Goal: Information Seeking & Learning: Compare options

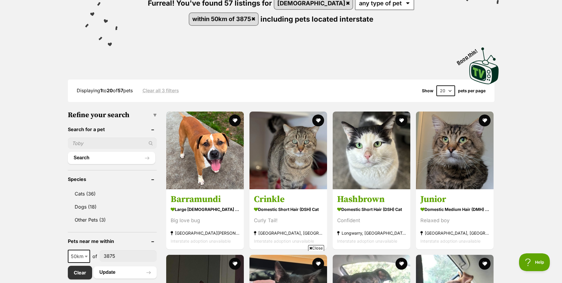
scroll to position [148, 0]
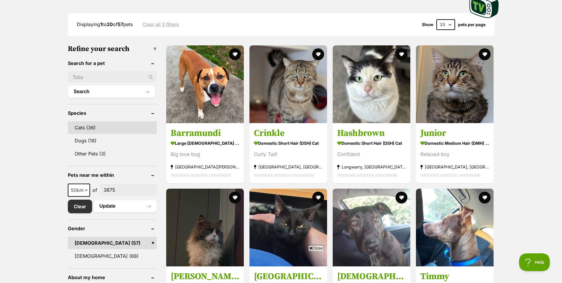
click at [86, 124] on link "Cats (36)" at bounding box center [112, 127] width 89 height 12
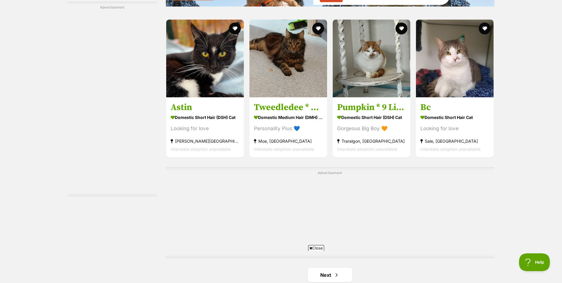
scroll to position [1007, 0]
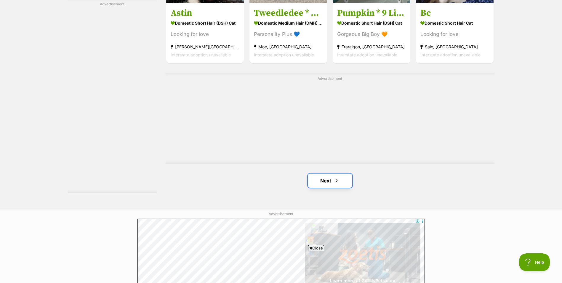
click at [327, 174] on link "Next" at bounding box center [330, 180] width 44 height 14
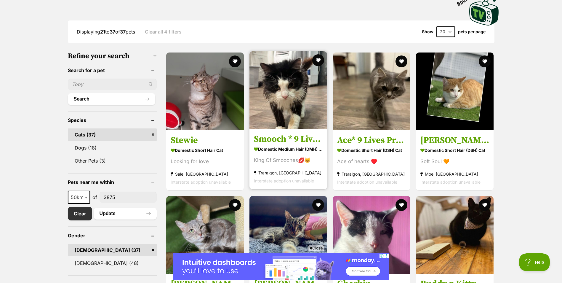
scroll to position [148, 0]
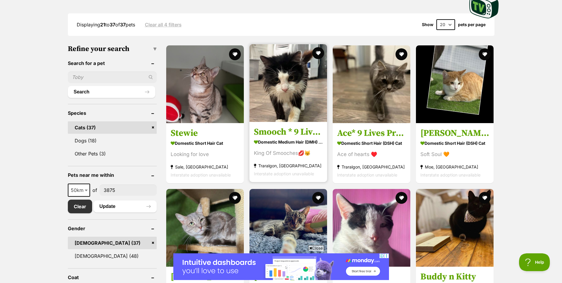
click at [269, 92] on img at bounding box center [288, 83] width 78 height 78
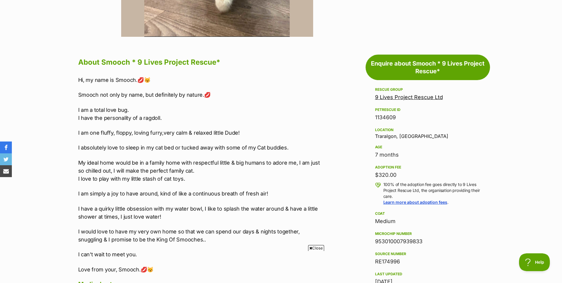
scroll to position [296, 0]
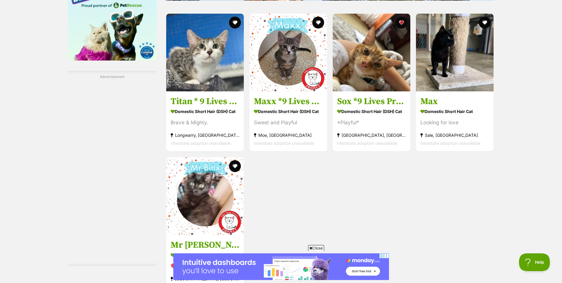
scroll to position [681, 0]
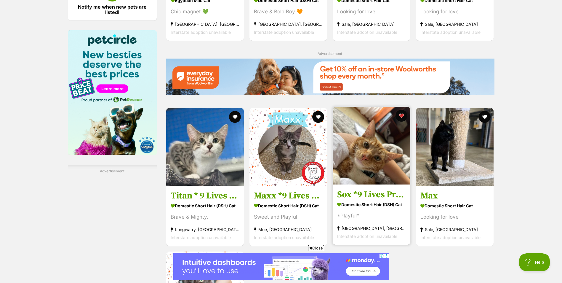
click at [381, 164] on img at bounding box center [372, 146] width 78 height 78
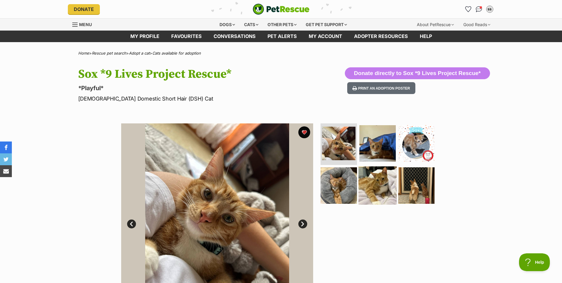
click at [384, 186] on img at bounding box center [377, 185] width 38 height 38
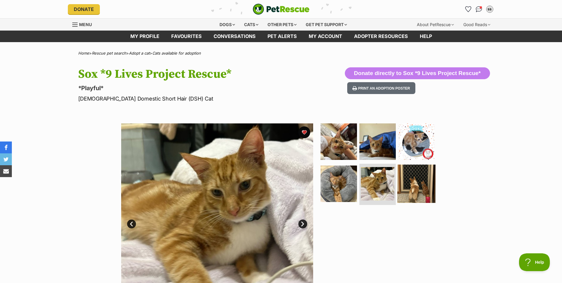
click at [399, 188] on img at bounding box center [416, 183] width 38 height 38
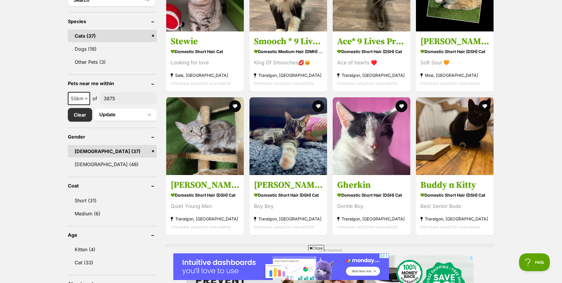
scroll to position [237, 0]
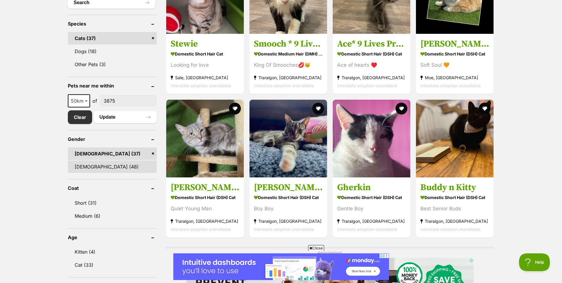
click at [105, 165] on link "[DEMOGRAPHIC_DATA] (48)" at bounding box center [112, 166] width 89 height 12
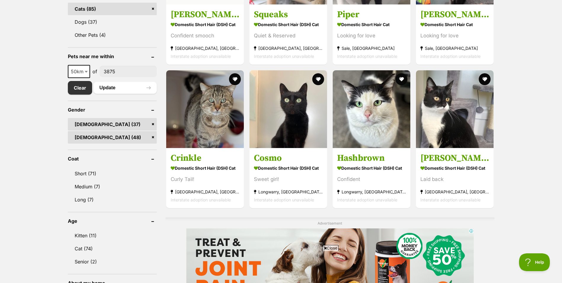
click at [149, 121] on link "[DEMOGRAPHIC_DATA] (37)" at bounding box center [112, 124] width 89 height 12
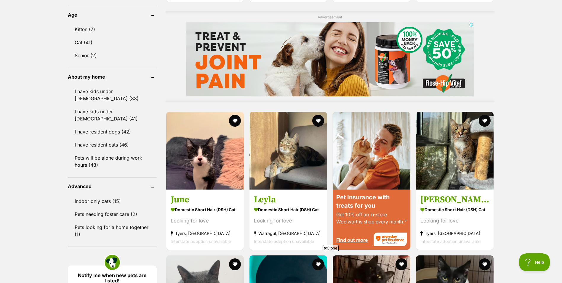
scroll to position [474, 0]
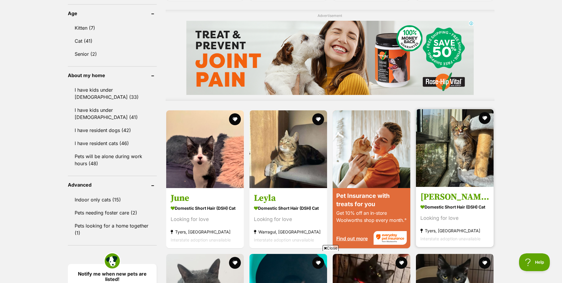
click at [453, 148] on img at bounding box center [455, 148] width 78 height 78
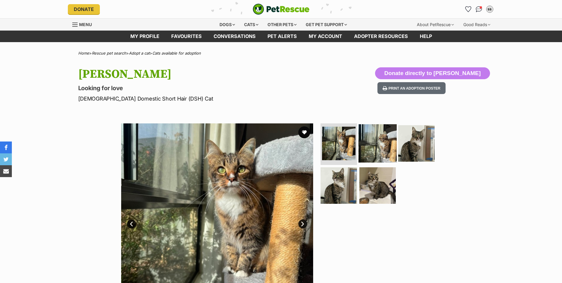
click at [377, 145] on img at bounding box center [377, 143] width 38 height 38
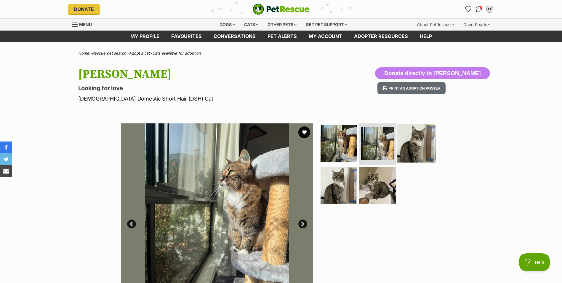
click at [419, 147] on img at bounding box center [416, 143] width 38 height 38
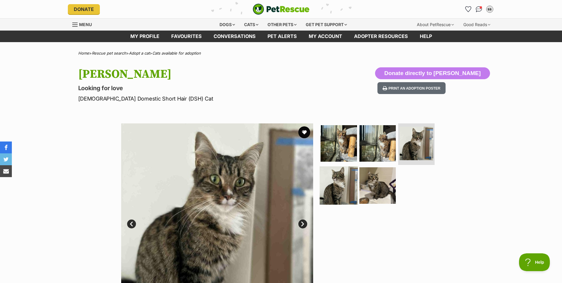
click at [338, 179] on img at bounding box center [339, 185] width 38 height 38
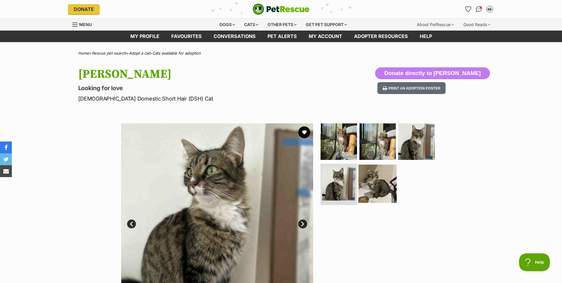
click at [378, 181] on img at bounding box center [377, 183] width 38 height 38
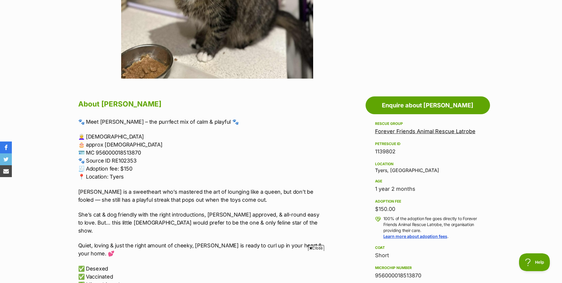
scroll to position [237, 0]
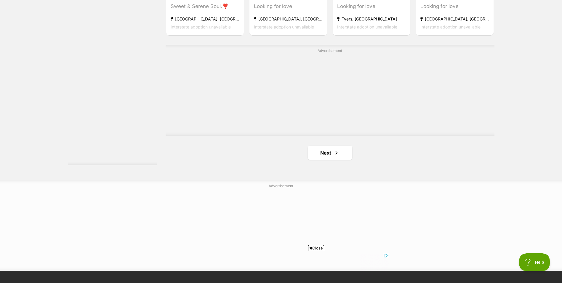
scroll to position [1118, 0]
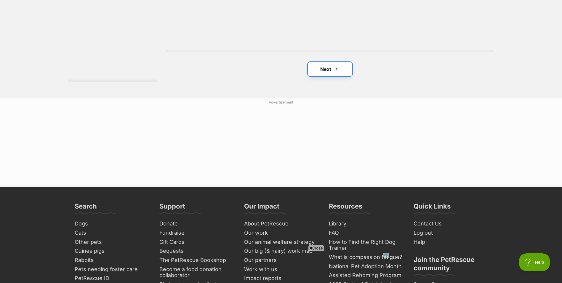
click at [337, 71] on link "Next" at bounding box center [330, 69] width 44 height 14
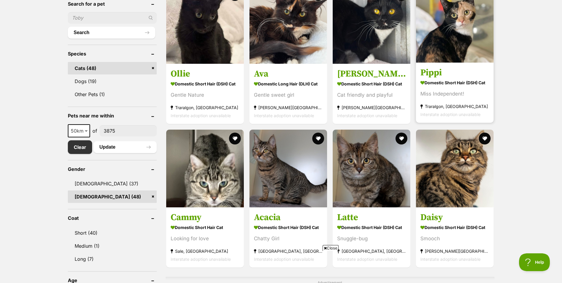
click at [461, 31] on img at bounding box center [455, 24] width 78 height 78
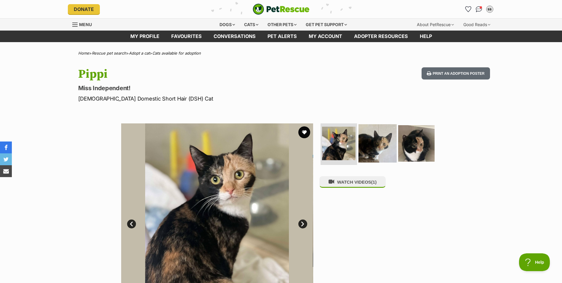
click at [376, 150] on img at bounding box center [377, 143] width 38 height 38
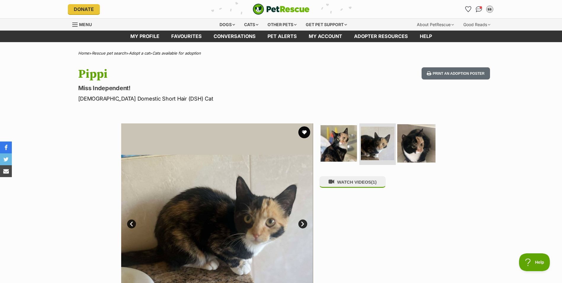
click at [410, 148] on img at bounding box center [416, 143] width 38 height 38
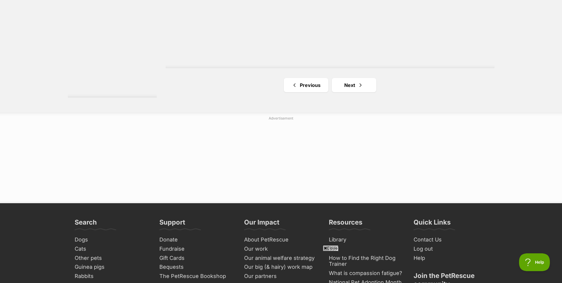
scroll to position [1155, 0]
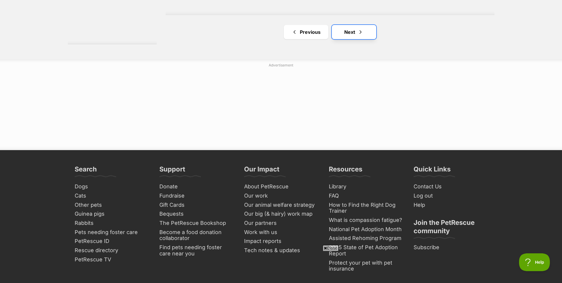
click at [358, 25] on link "Next" at bounding box center [354, 32] width 44 height 14
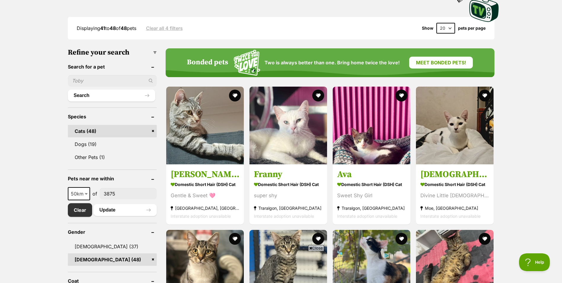
scroll to position [148, 0]
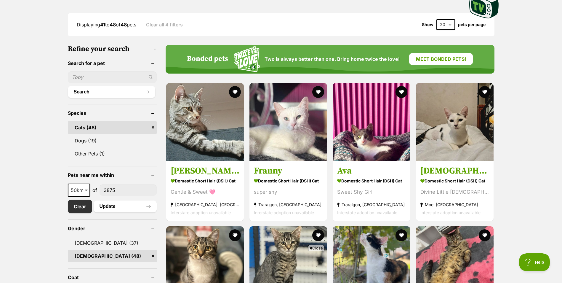
click at [87, 187] on span at bounding box center [87, 189] width 6 height 13
select select "100"
click at [115, 203] on button "Update" at bounding box center [125, 206] width 63 height 12
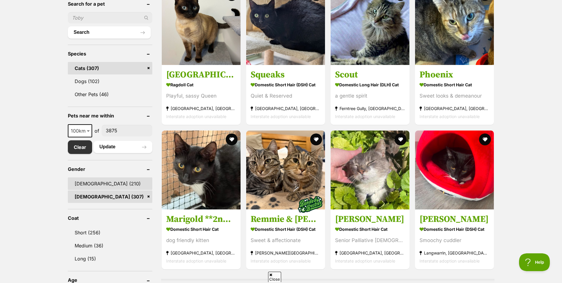
click at [91, 182] on link "[DEMOGRAPHIC_DATA] (210)" at bounding box center [110, 183] width 84 height 12
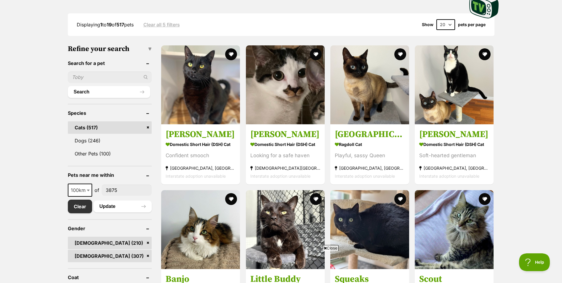
click at [147, 252] on div "Close" at bounding box center [280, 266] width 287 height 33
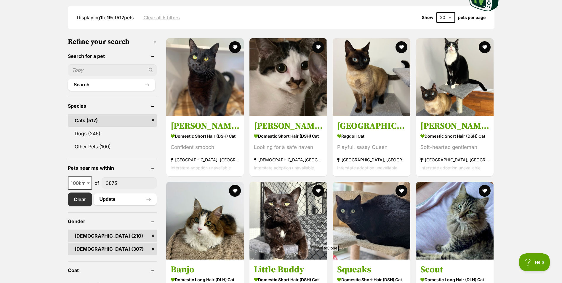
scroll to position [237, 0]
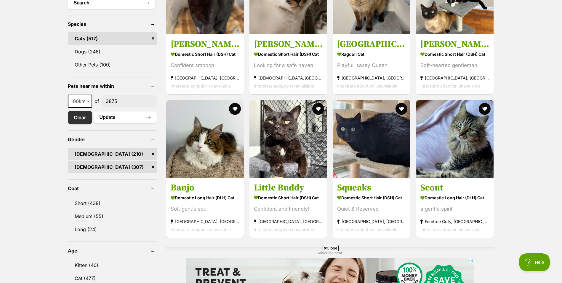
click at [153, 168] on link "[DEMOGRAPHIC_DATA] (307)" at bounding box center [112, 167] width 89 height 12
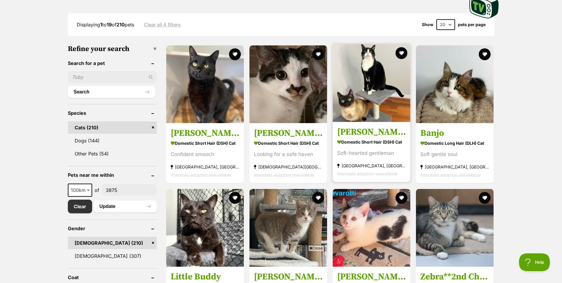
click at [357, 105] on img at bounding box center [372, 83] width 78 height 78
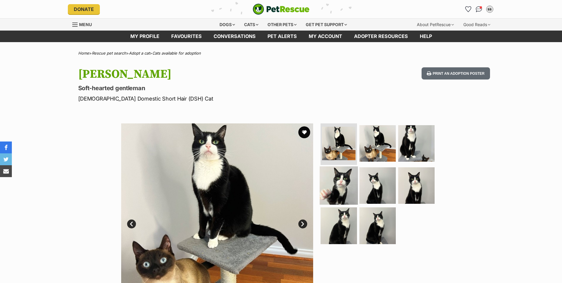
click at [336, 181] on img at bounding box center [339, 185] width 38 height 38
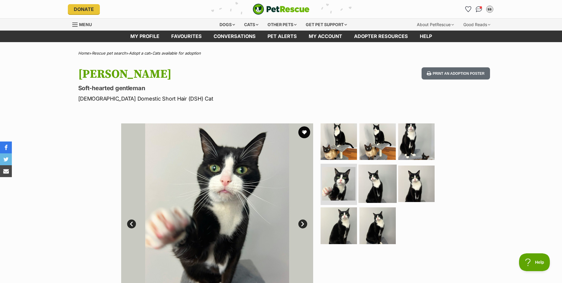
click at [368, 175] on img at bounding box center [377, 183] width 38 height 38
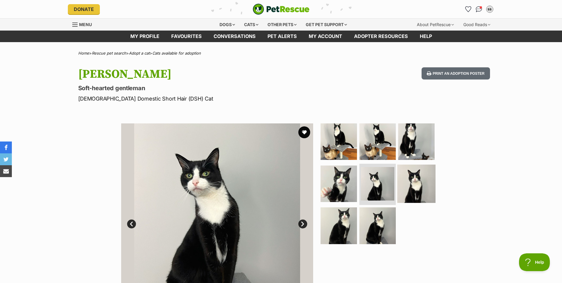
click at [408, 181] on img at bounding box center [416, 183] width 38 height 38
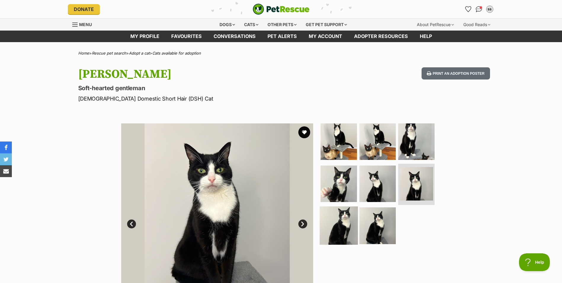
click at [333, 222] on img at bounding box center [339, 225] width 38 height 38
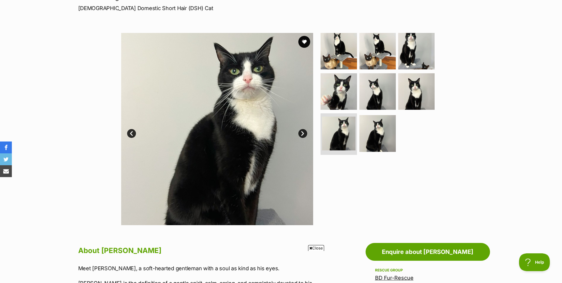
scroll to position [89, 0]
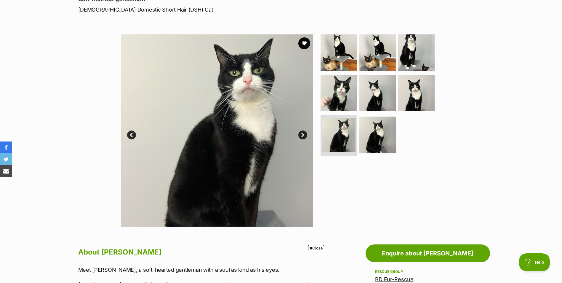
click at [244, 90] on img at bounding box center [217, 130] width 192 height 192
click at [367, 137] on img at bounding box center [377, 134] width 38 height 38
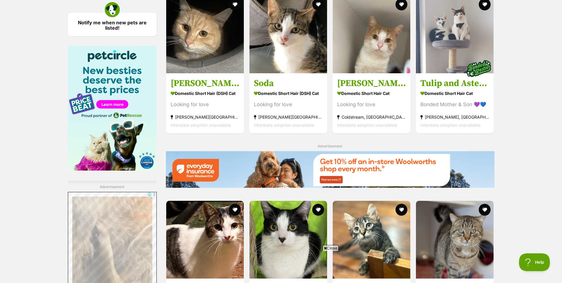
scroll to position [681, 0]
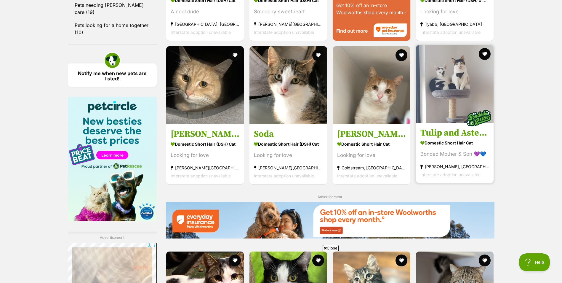
click at [455, 76] on img at bounding box center [455, 84] width 78 height 78
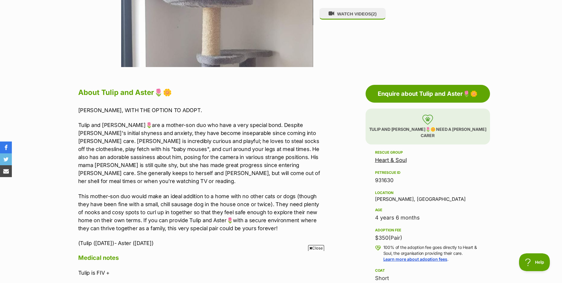
scroll to position [326, 0]
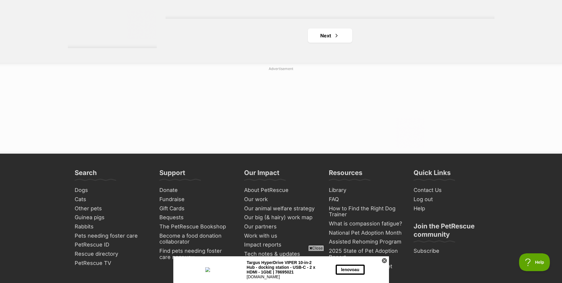
scroll to position [0, 5]
click at [332, 33] on link "Next" at bounding box center [330, 35] width 44 height 14
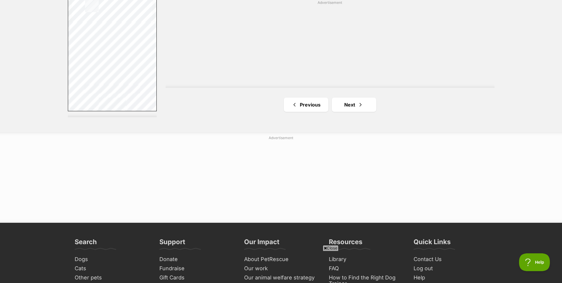
scroll to position [1155, 0]
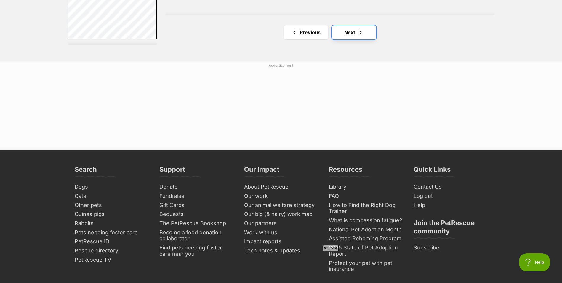
click at [346, 36] on link "Next" at bounding box center [354, 32] width 44 height 14
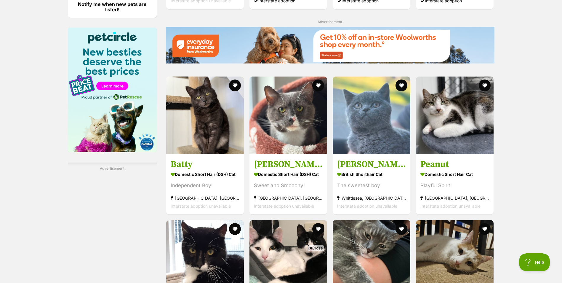
scroll to position [740, 0]
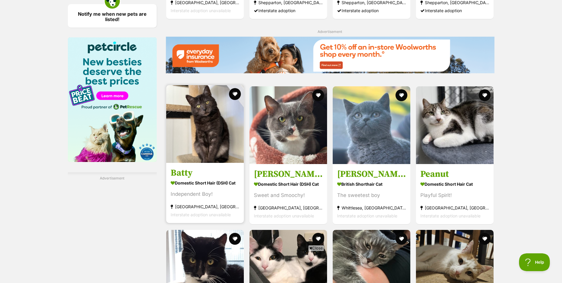
click at [209, 120] on img at bounding box center [205, 124] width 78 height 78
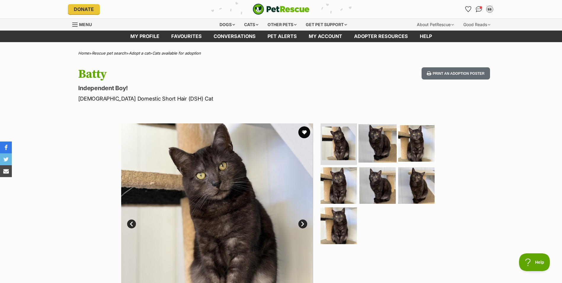
click at [360, 136] on img at bounding box center [377, 143] width 38 height 38
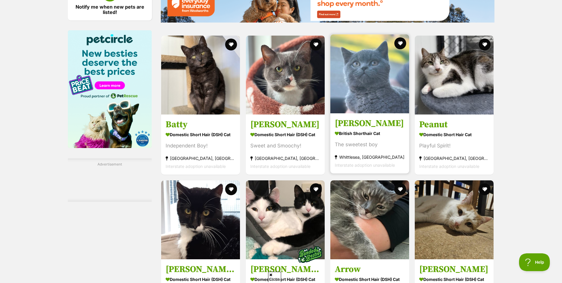
click at [369, 84] on img at bounding box center [369, 73] width 79 height 79
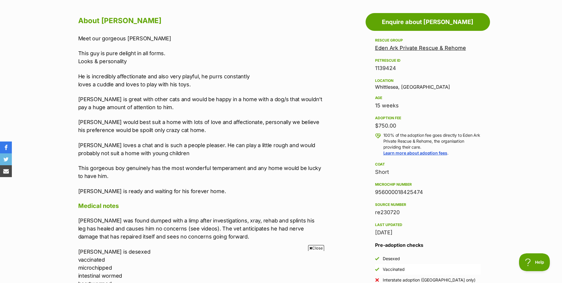
scroll to position [326, 0]
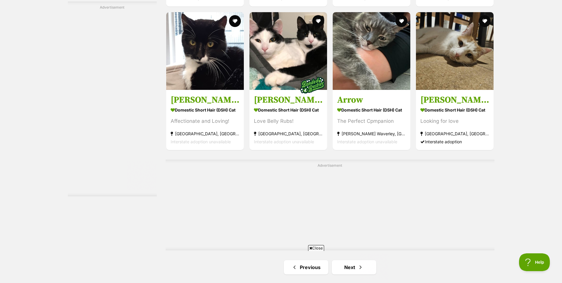
scroll to position [1014, 0]
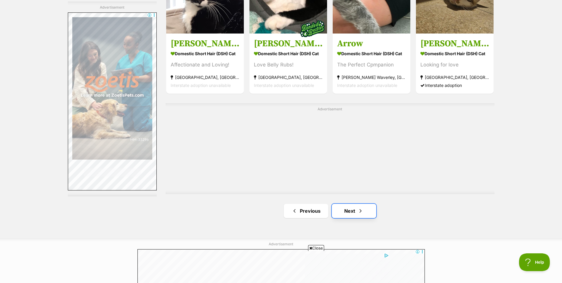
click at [340, 207] on link "Next" at bounding box center [354, 210] width 44 height 14
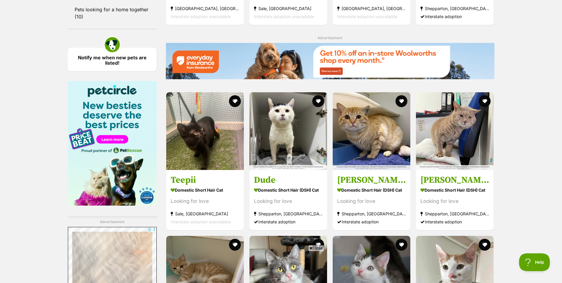
scroll to position [740, 0]
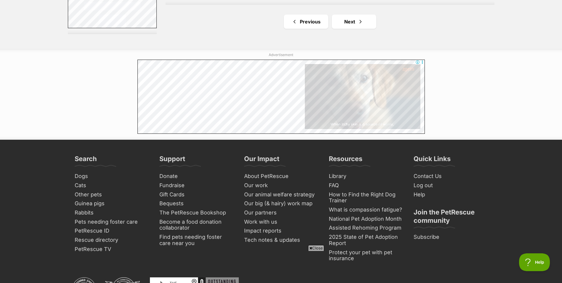
scroll to position [1155, 0]
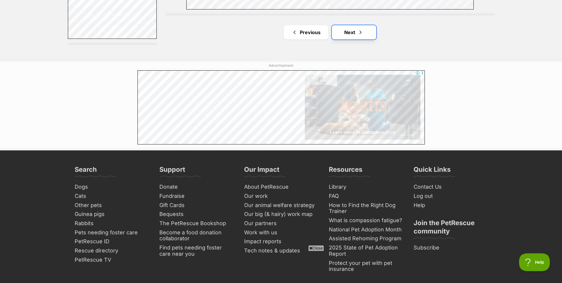
click at [357, 32] on link "Next" at bounding box center [354, 32] width 44 height 14
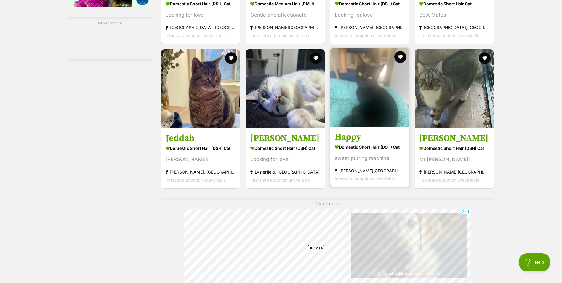
scroll to position [1066, 0]
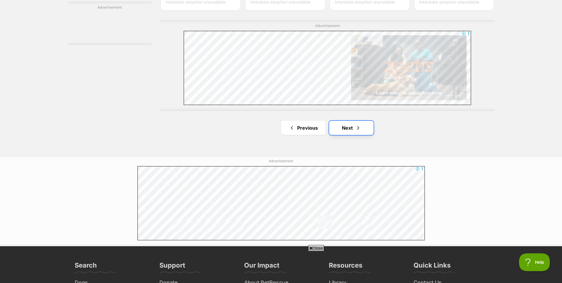
click at [354, 127] on link "Next" at bounding box center [351, 128] width 44 height 14
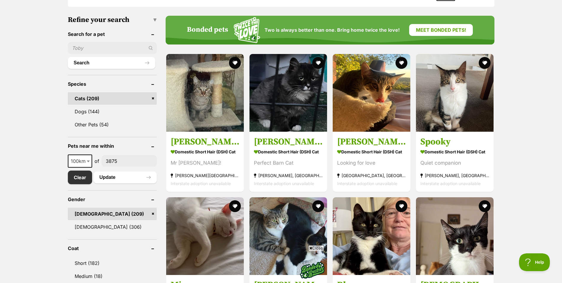
scroll to position [178, 0]
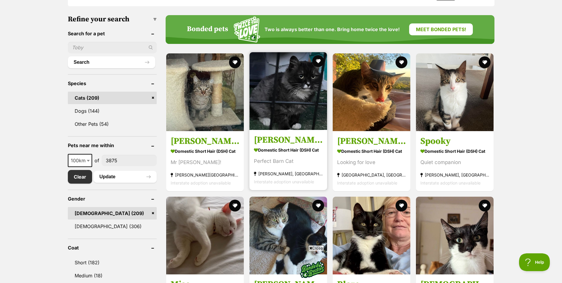
click at [285, 91] on img at bounding box center [288, 91] width 78 height 78
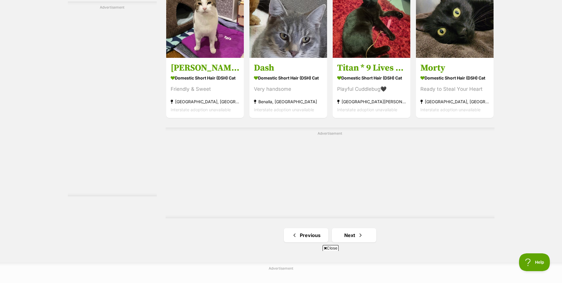
scroll to position [1096, 0]
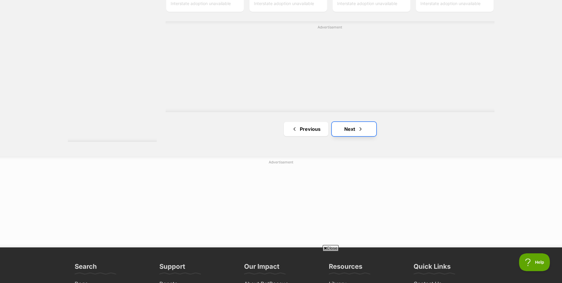
click at [358, 126] on span "Next page" at bounding box center [360, 128] width 6 height 7
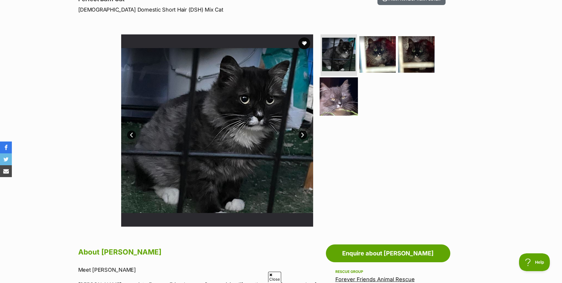
click at [335, 93] on img at bounding box center [339, 96] width 38 height 38
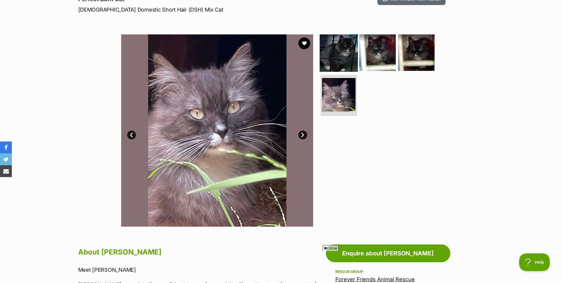
click at [346, 54] on img at bounding box center [339, 52] width 38 height 38
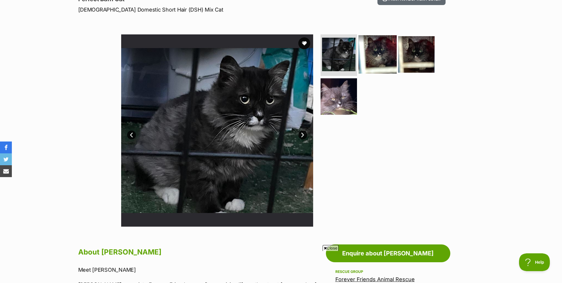
click at [381, 54] on img at bounding box center [377, 54] width 38 height 38
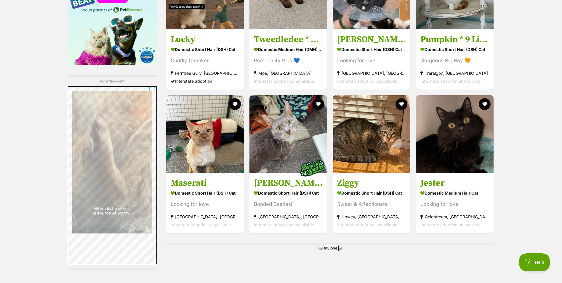
scroll to position [859, 0]
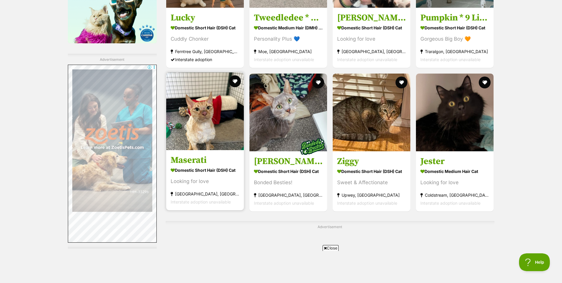
click at [200, 120] on img at bounding box center [205, 111] width 78 height 78
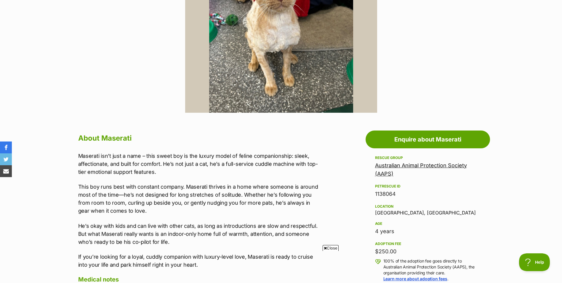
scroll to position [89, 0]
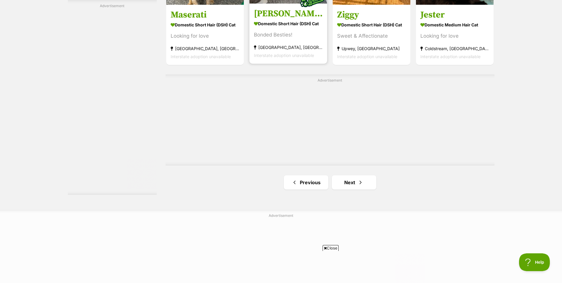
scroll to position [1007, 0]
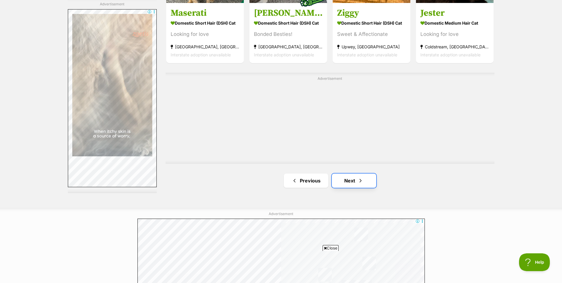
drag, startPoint x: 355, startPoint y: 174, endPoint x: 351, endPoint y: 174, distance: 4.4
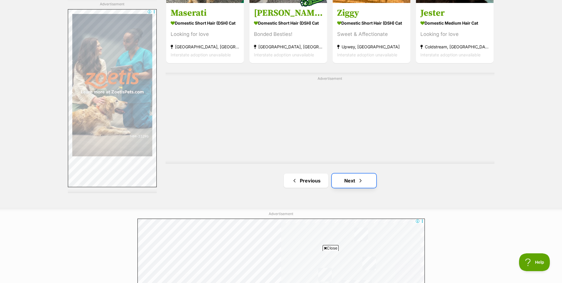
click at [354, 174] on link "Next" at bounding box center [354, 180] width 44 height 14
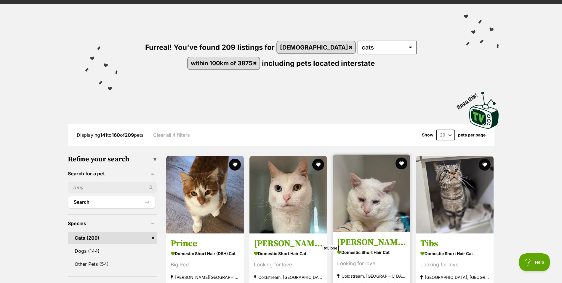
scroll to position [89, 0]
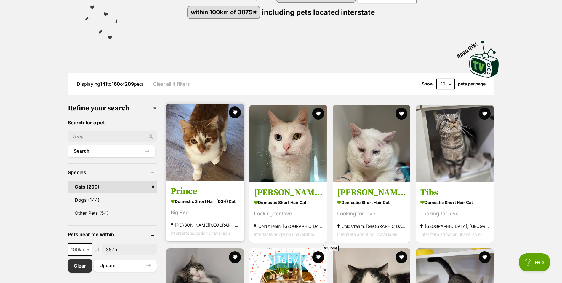
click at [193, 155] on img at bounding box center [205, 142] width 78 height 78
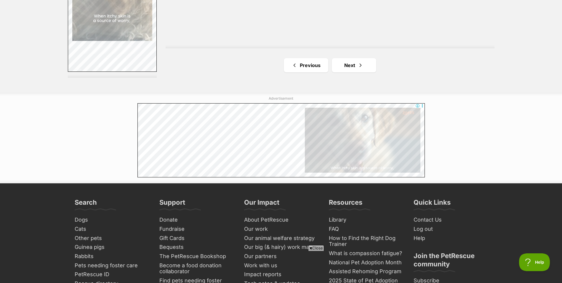
scroll to position [1125, 0]
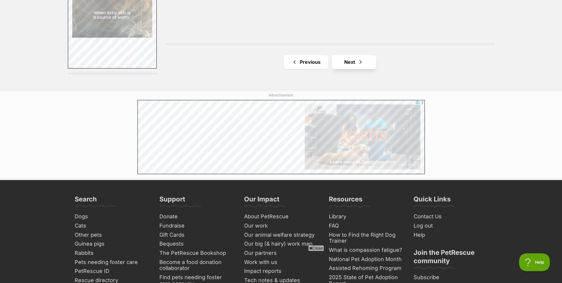
click at [362, 58] on span "Next page" at bounding box center [360, 61] width 6 height 7
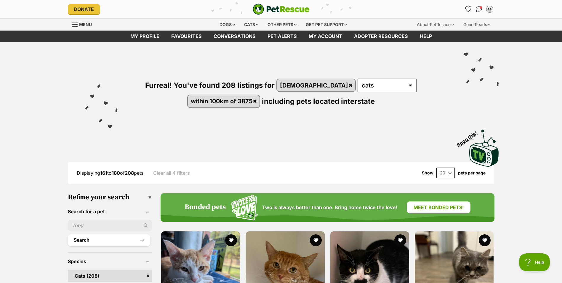
click at [546, 94] on div "Furreal! You've found 208 listings for [DEMOGRAPHIC_DATA] any type of pet cats …" at bounding box center [281, 104] width 562 height 125
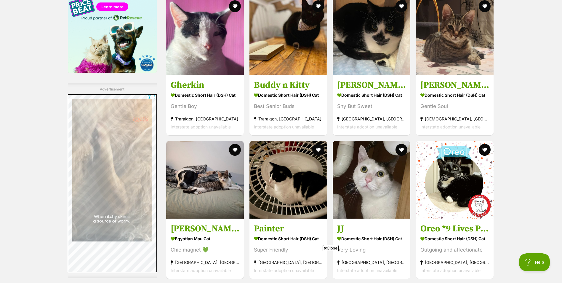
scroll to position [1007, 0]
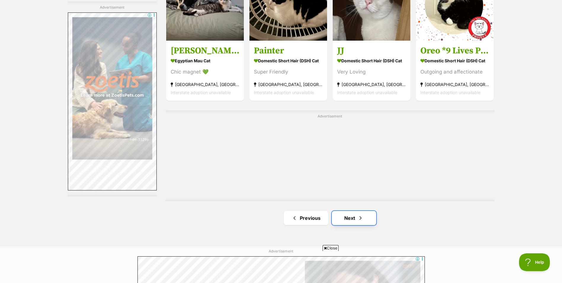
click at [354, 213] on link "Next" at bounding box center [354, 218] width 44 height 14
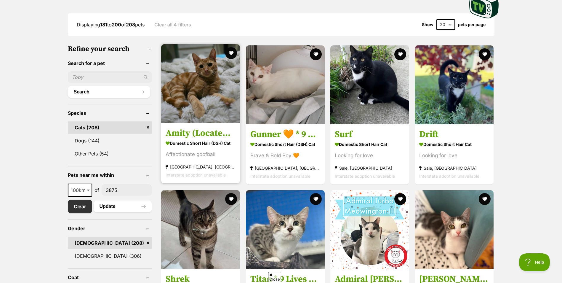
click at [205, 82] on img at bounding box center [200, 83] width 79 height 79
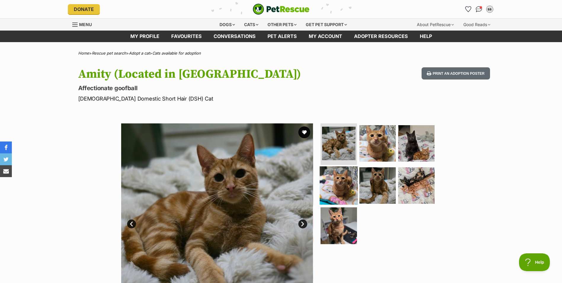
click at [347, 187] on img at bounding box center [339, 185] width 38 height 38
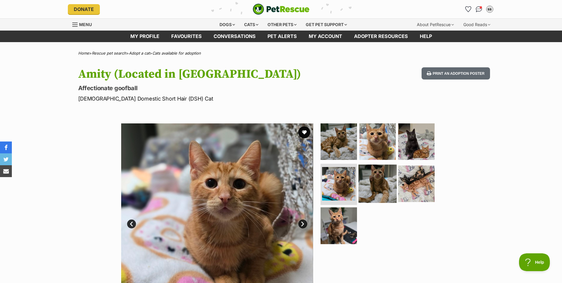
click at [382, 185] on img at bounding box center [377, 183] width 38 height 38
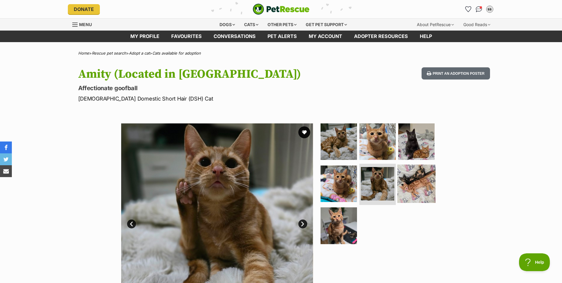
click at [415, 183] on img at bounding box center [416, 183] width 38 height 38
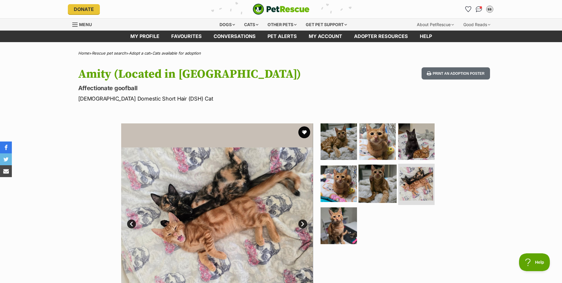
click at [378, 185] on img at bounding box center [377, 183] width 38 height 38
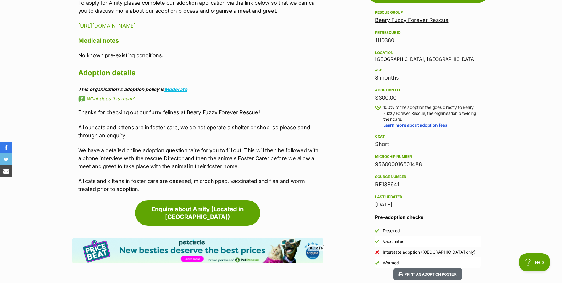
scroll to position [207, 0]
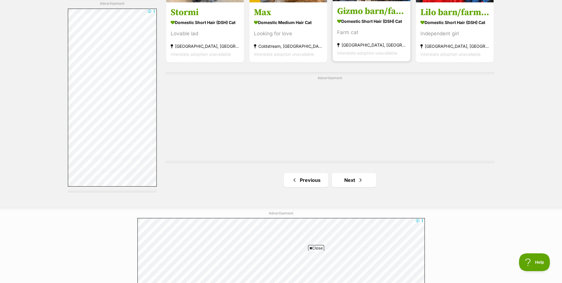
scroll to position [1066, 0]
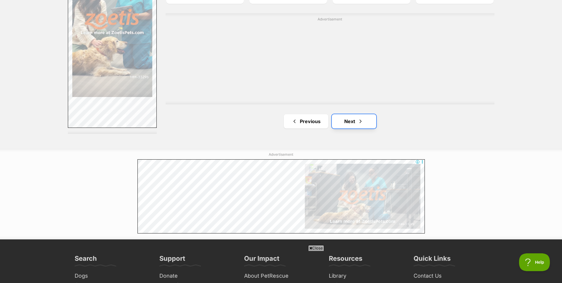
click at [360, 117] on link "Next" at bounding box center [354, 121] width 44 height 14
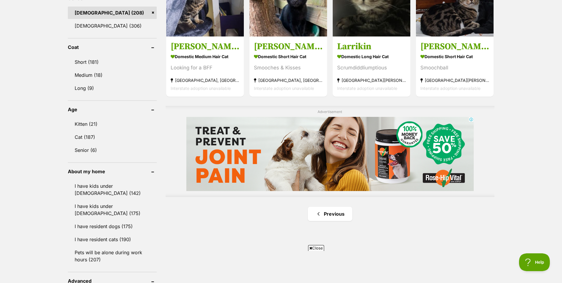
scroll to position [267, 0]
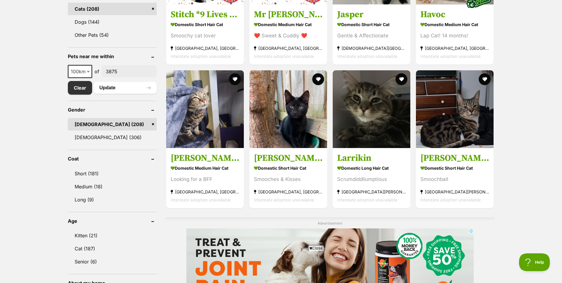
click at [153, 119] on link "[DEMOGRAPHIC_DATA] (208)" at bounding box center [112, 124] width 89 height 12
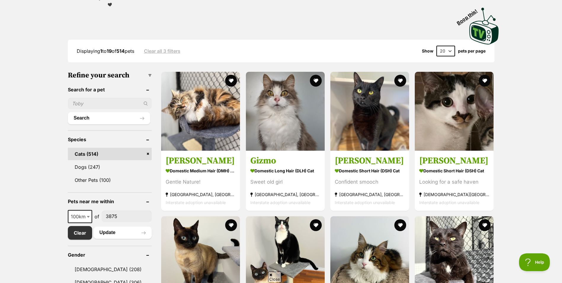
scroll to position [237, 0]
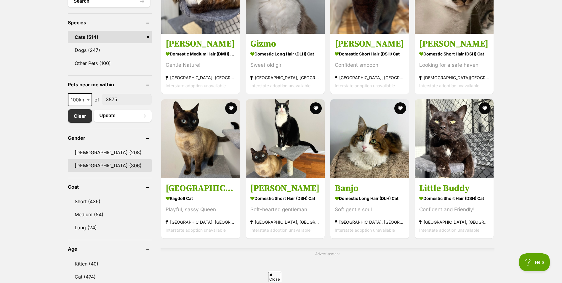
click at [104, 163] on link "[DEMOGRAPHIC_DATA] (306)" at bounding box center [110, 165] width 84 height 12
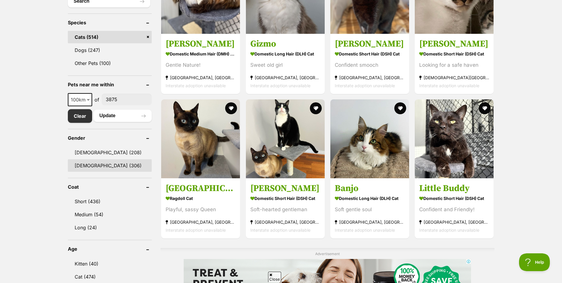
scroll to position [0, 0]
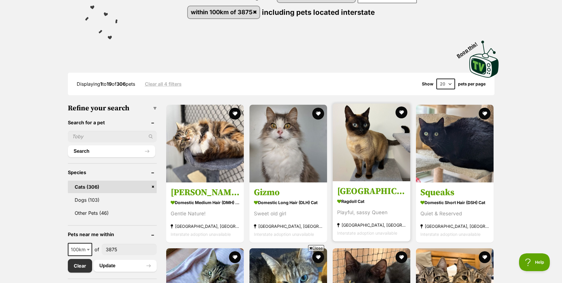
click at [367, 143] on img at bounding box center [372, 142] width 78 height 78
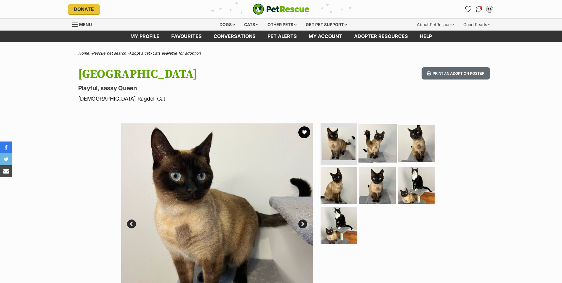
click at [374, 142] on img at bounding box center [377, 143] width 38 height 38
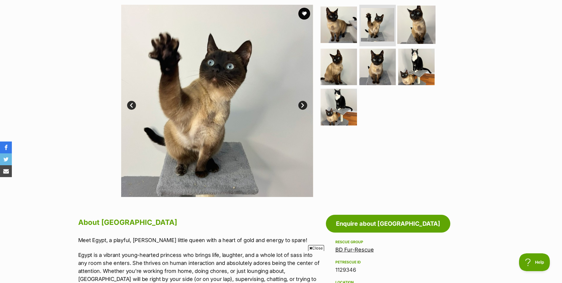
click at [429, 18] on img at bounding box center [416, 25] width 38 height 38
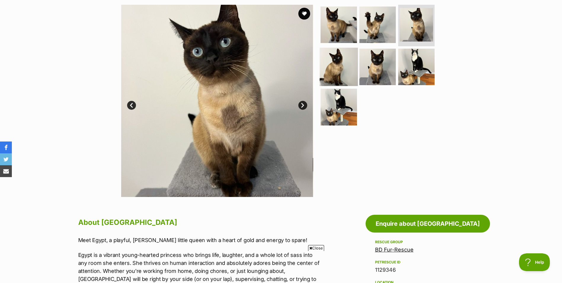
click at [335, 69] on img at bounding box center [339, 66] width 38 height 38
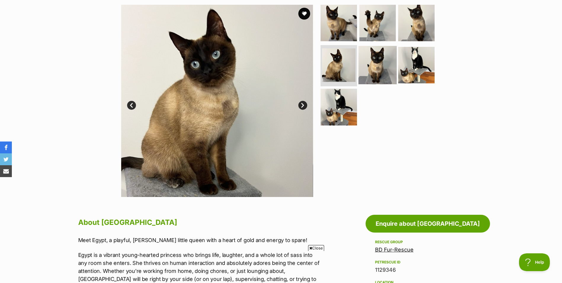
click at [373, 66] on img at bounding box center [377, 65] width 38 height 38
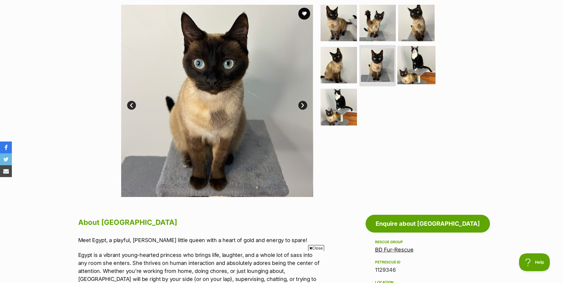
click at [409, 62] on img at bounding box center [416, 65] width 38 height 38
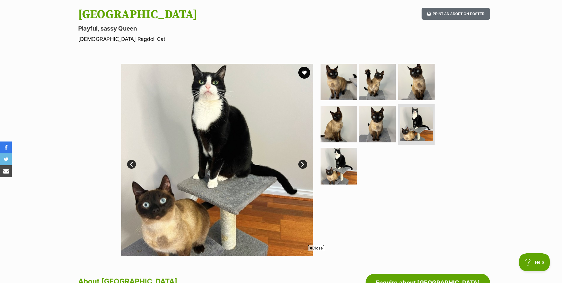
scroll to position [59, 0]
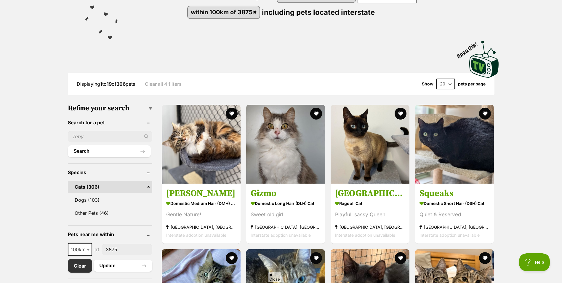
click at [101, 134] on input "text" at bounding box center [110, 136] width 84 height 11
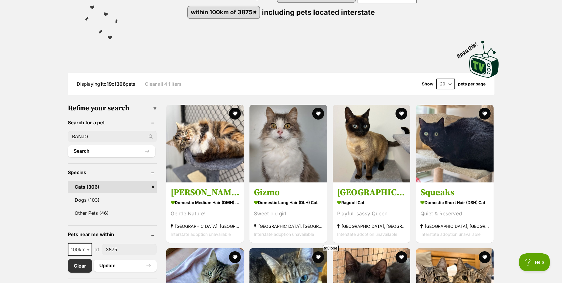
type input "BANJO"
click at [68, 145] on button "Search" at bounding box center [111, 151] width 87 height 12
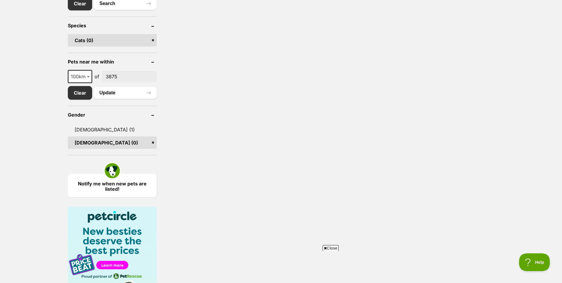
click at [152, 139] on link "[DEMOGRAPHIC_DATA] (0)" at bounding box center [112, 142] width 89 height 12
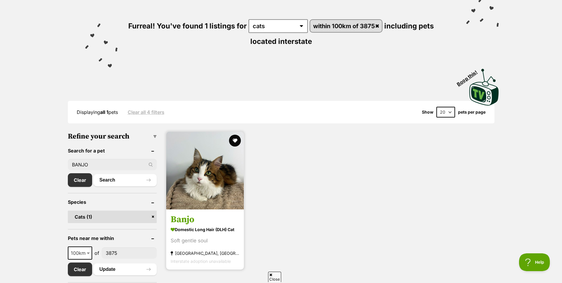
click at [218, 179] on img at bounding box center [205, 170] width 78 height 78
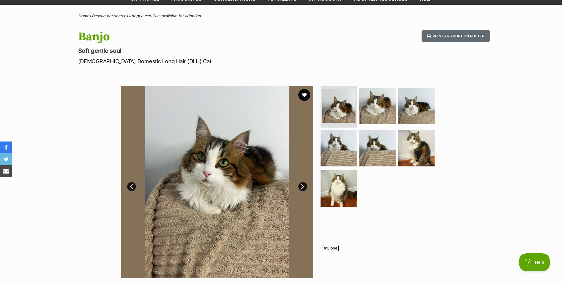
scroll to position [59, 0]
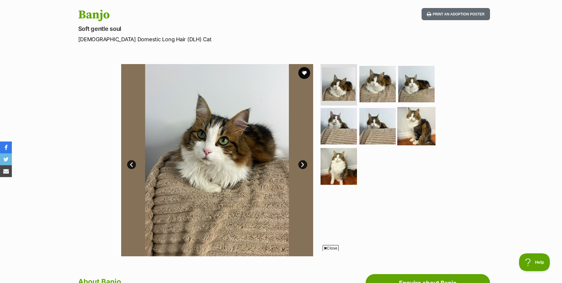
click at [407, 127] on img at bounding box center [416, 126] width 38 height 38
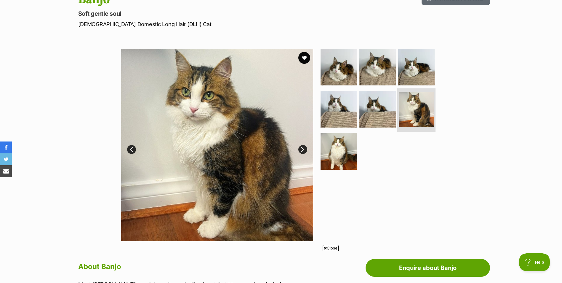
scroll to position [89, 0]
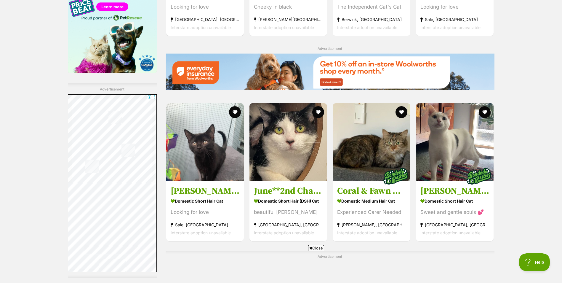
scroll to position [1007, 0]
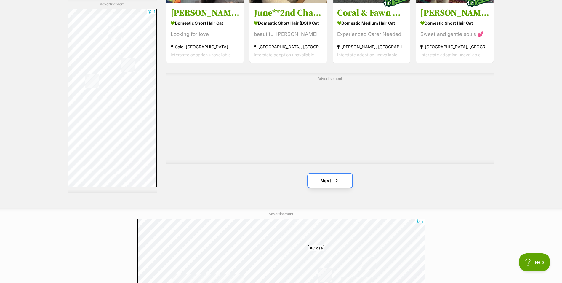
click at [315, 180] on link "Next" at bounding box center [330, 180] width 44 height 14
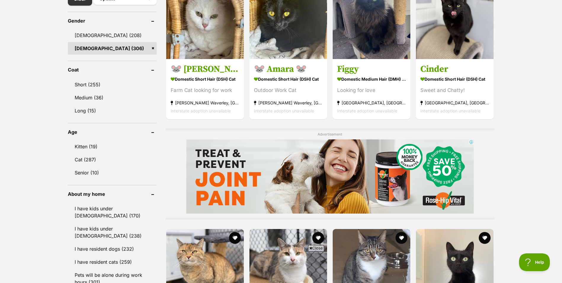
scroll to position [533, 0]
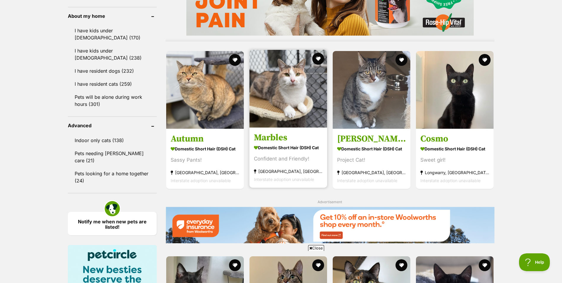
click at [295, 96] on img at bounding box center [288, 89] width 78 height 78
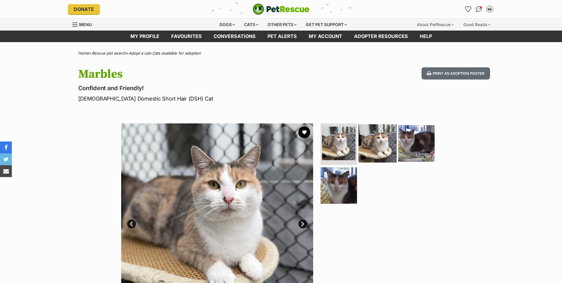
click at [373, 150] on img at bounding box center [377, 143] width 38 height 38
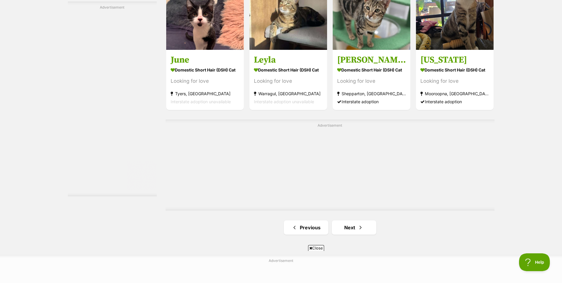
scroll to position [1007, 0]
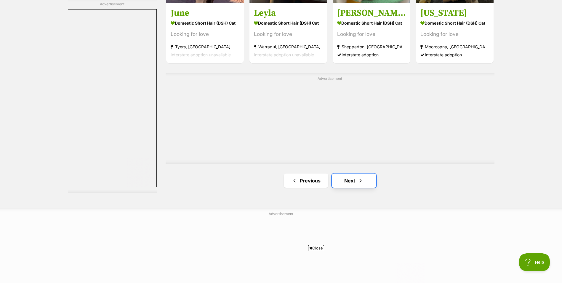
click at [362, 183] on span "Next page" at bounding box center [360, 180] width 6 height 7
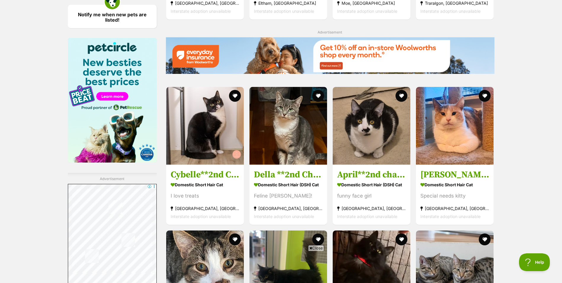
scroll to position [740, 0]
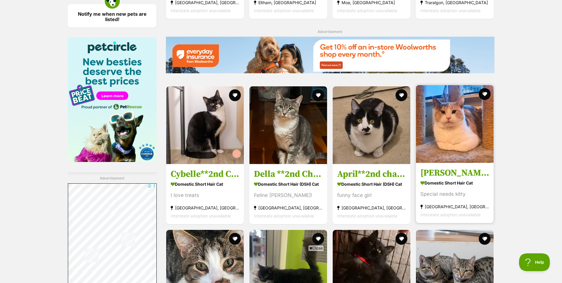
click at [450, 136] on img at bounding box center [455, 124] width 78 height 78
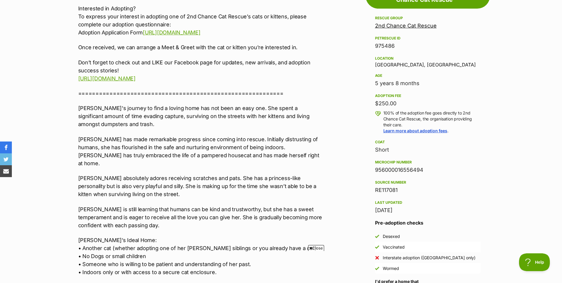
scroll to position [296, 0]
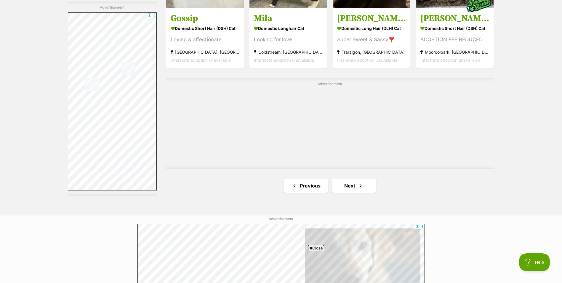
scroll to position [1036, 0]
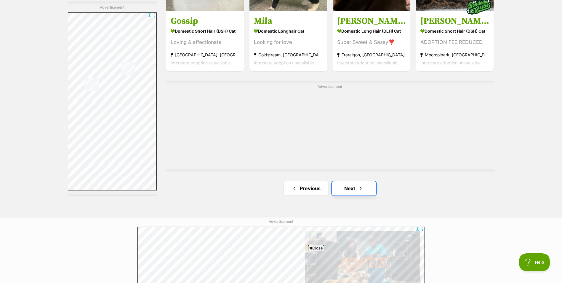
click at [346, 190] on link "Next" at bounding box center [354, 188] width 44 height 14
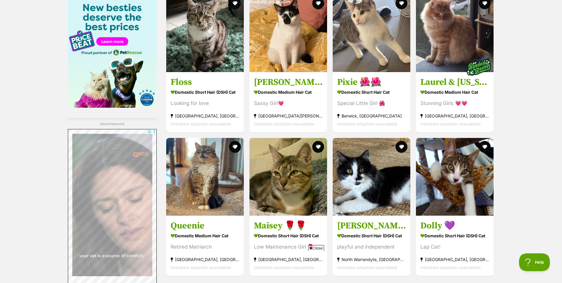
scroll to position [800, 0]
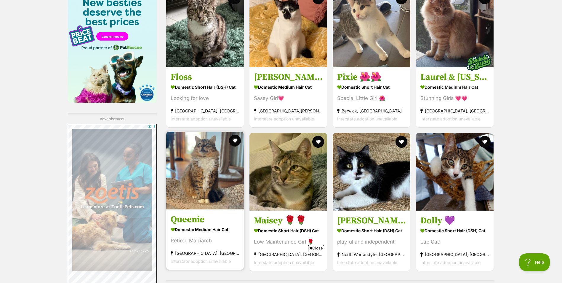
click at [194, 168] on img at bounding box center [205, 170] width 78 height 78
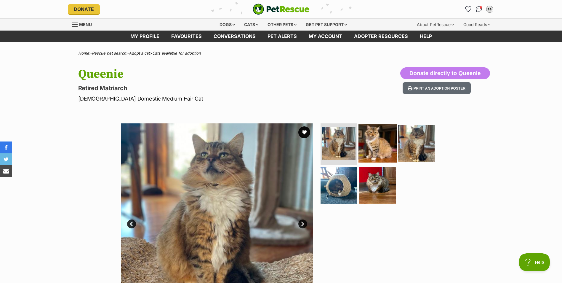
click at [362, 135] on img at bounding box center [377, 143] width 38 height 38
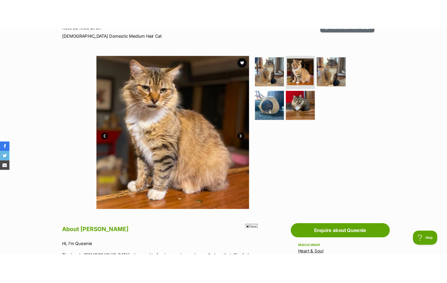
scroll to position [89, 0]
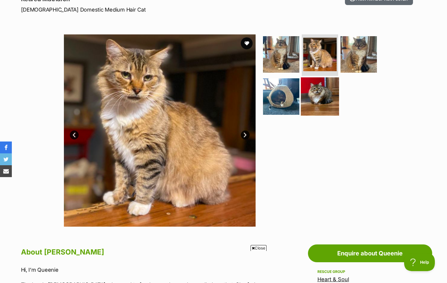
click at [317, 100] on img at bounding box center [320, 96] width 38 height 38
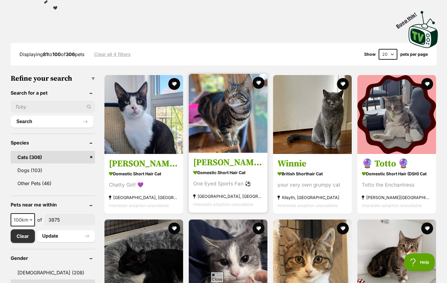
click at [226, 114] on img at bounding box center [228, 113] width 79 height 79
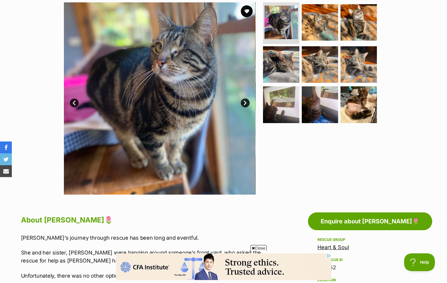
scroll to position [59, 0]
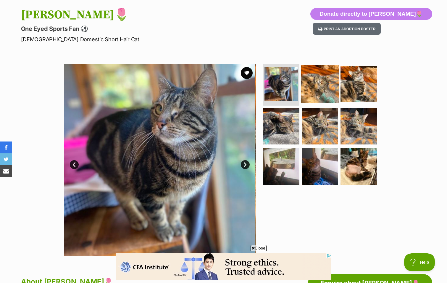
click at [321, 85] on img at bounding box center [320, 84] width 38 height 38
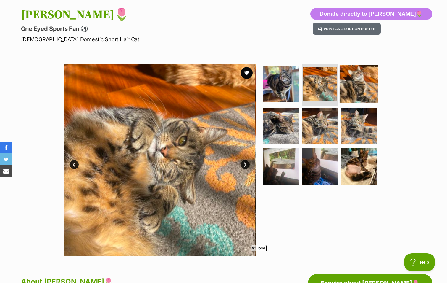
click at [348, 84] on img at bounding box center [359, 84] width 38 height 38
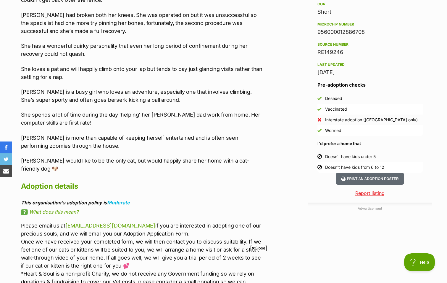
scroll to position [296, 0]
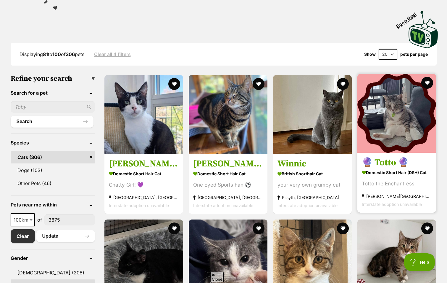
click at [399, 116] on img at bounding box center [397, 113] width 79 height 79
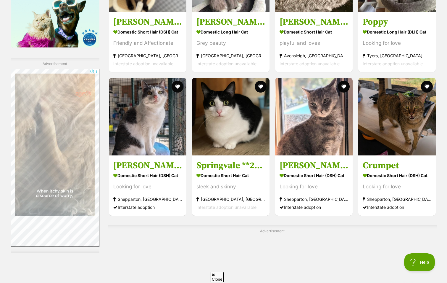
scroll to position [859, 0]
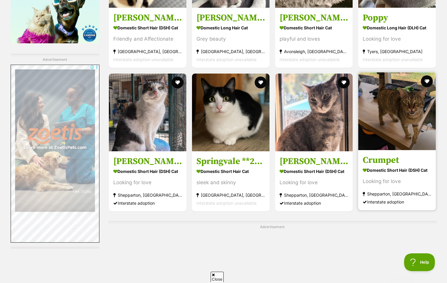
click at [391, 122] on img at bounding box center [398, 111] width 78 height 78
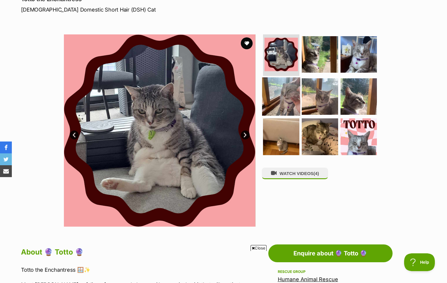
click at [296, 101] on img at bounding box center [281, 96] width 38 height 38
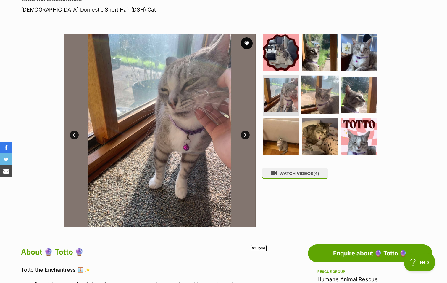
click at [314, 101] on img at bounding box center [320, 94] width 38 height 38
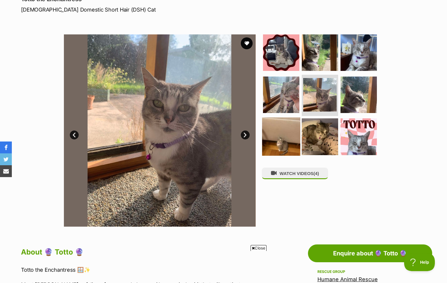
click at [280, 134] on img at bounding box center [281, 136] width 38 height 38
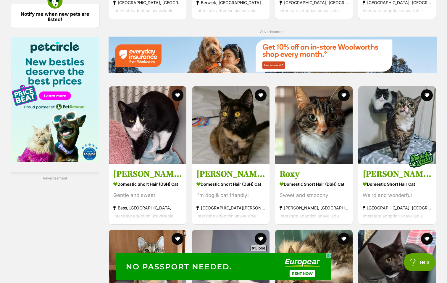
scroll to position [770, 0]
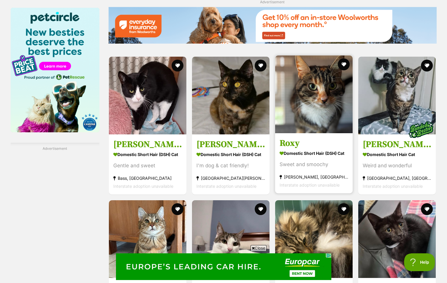
click at [308, 110] on img at bounding box center [314, 94] width 78 height 78
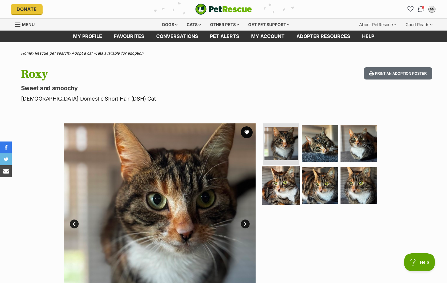
click at [272, 184] on img at bounding box center [281, 185] width 38 height 38
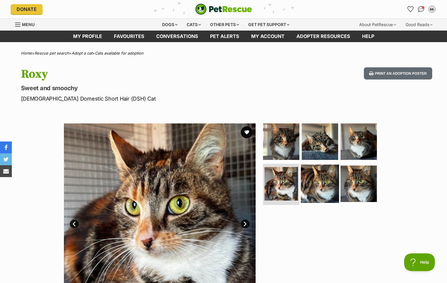
click at [316, 186] on img at bounding box center [320, 183] width 38 height 38
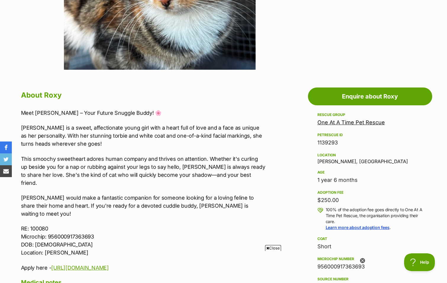
scroll to position [267, 0]
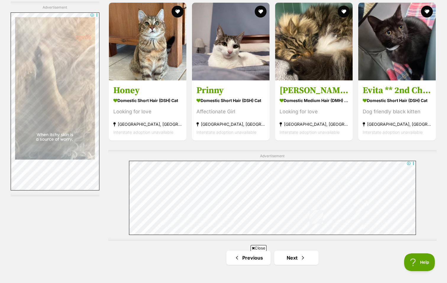
scroll to position [1069, 0]
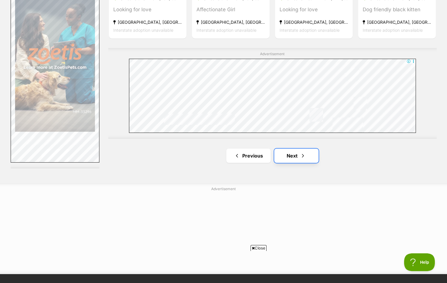
click at [308, 153] on link "Next" at bounding box center [297, 155] width 44 height 14
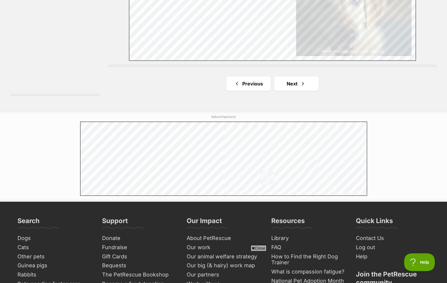
scroll to position [1125, 0]
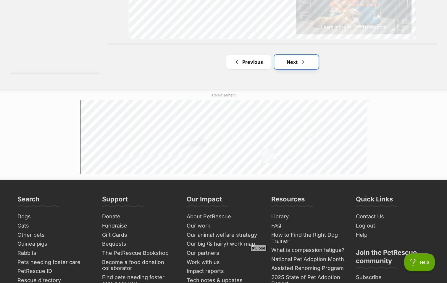
click at [303, 55] on link "Next" at bounding box center [297, 62] width 44 height 14
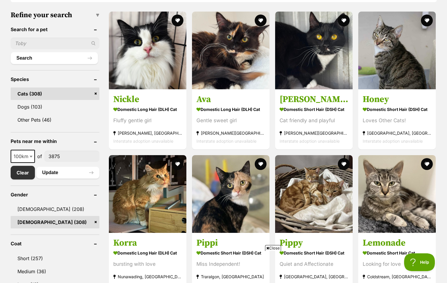
scroll to position [207, 0]
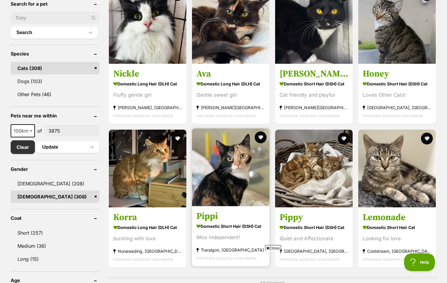
click at [237, 169] on img at bounding box center [231, 167] width 78 height 78
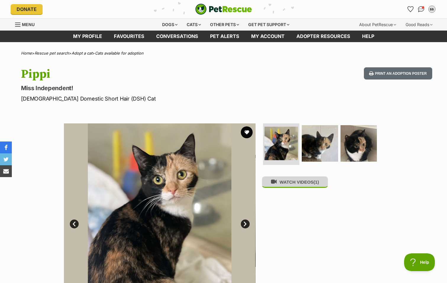
click at [304, 187] on button "WATCH VIDEOS (1)" at bounding box center [295, 182] width 66 height 12
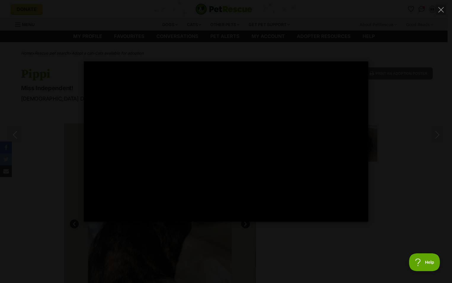
type input "100"
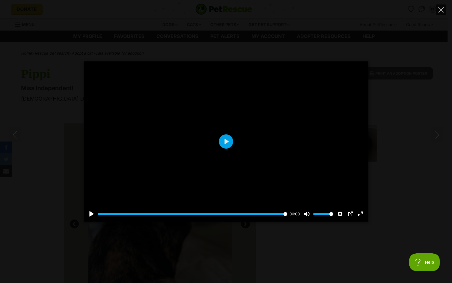
click at [440, 6] on button "Close" at bounding box center [441, 9] width 10 height 10
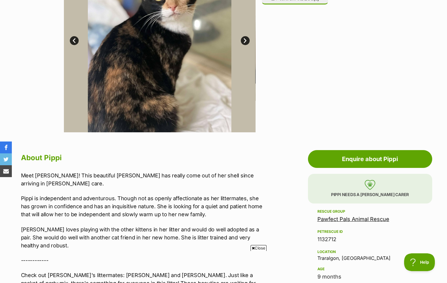
scroll to position [267, 0]
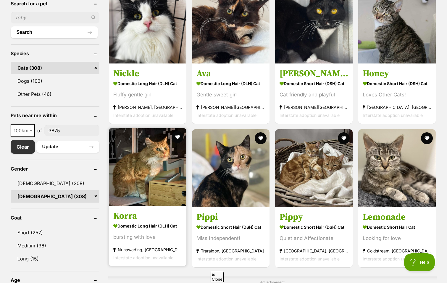
click at [141, 169] on img at bounding box center [148, 167] width 78 height 78
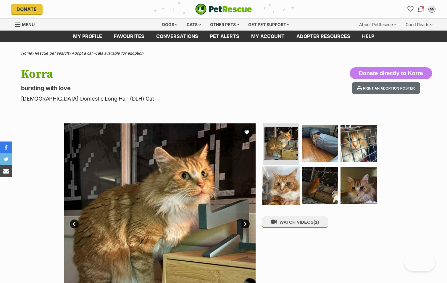
click at [282, 191] on img at bounding box center [281, 185] width 38 height 38
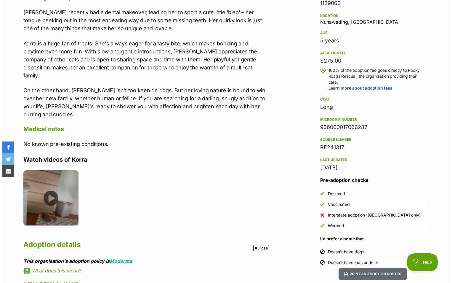
scroll to position [385, 0]
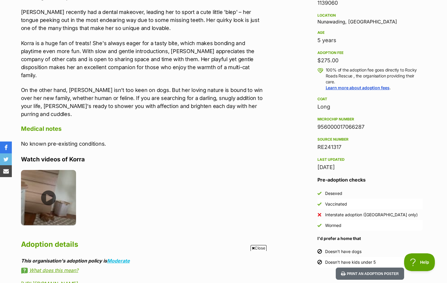
click at [52, 176] on img at bounding box center [48, 197] width 55 height 55
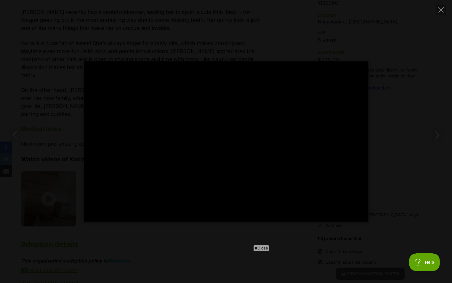
type input "100"
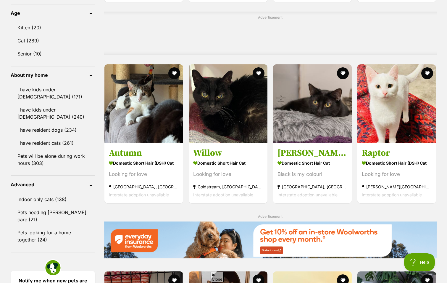
click at [121, 55] on div "Advertisement" at bounding box center [270, 33] width 333 height 43
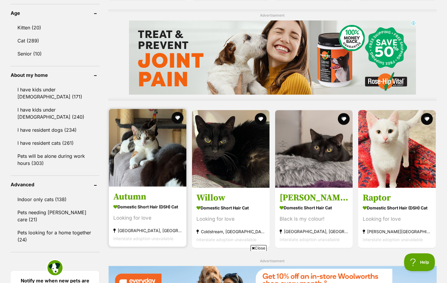
click at [137, 195] on h3 "Autumn" at bounding box center [147, 196] width 69 height 11
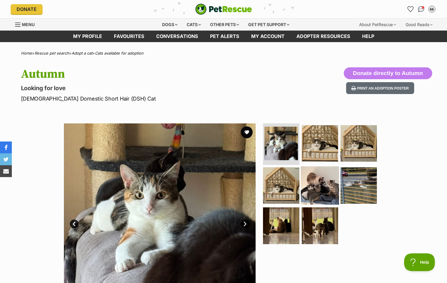
click at [312, 186] on img at bounding box center [320, 185] width 38 height 38
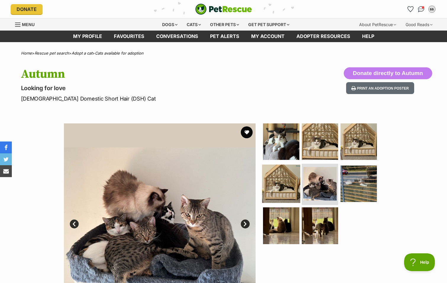
click at [285, 184] on img at bounding box center [281, 183] width 38 height 38
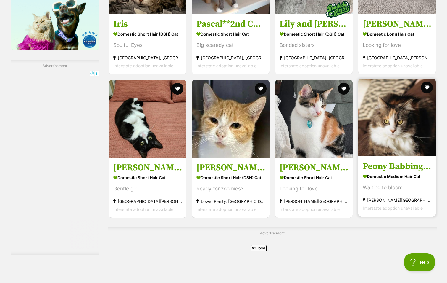
scroll to position [889, 0]
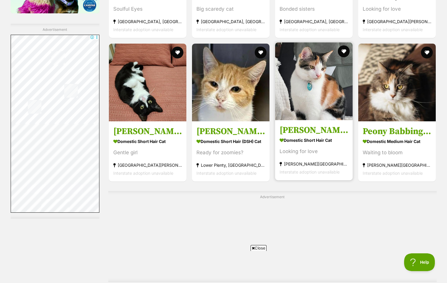
click at [318, 93] on img at bounding box center [314, 81] width 78 height 78
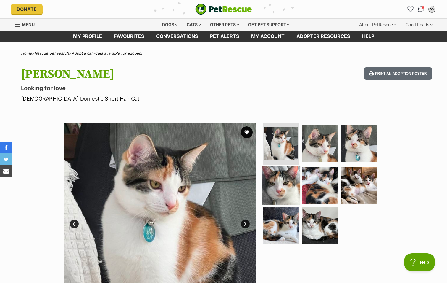
click at [286, 199] on img at bounding box center [281, 185] width 38 height 38
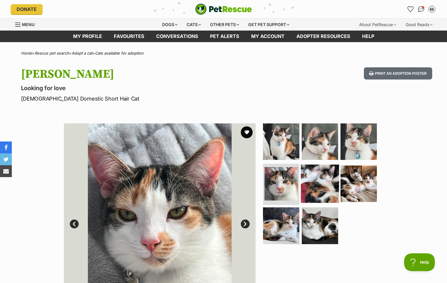
click at [317, 185] on img at bounding box center [320, 183] width 38 height 38
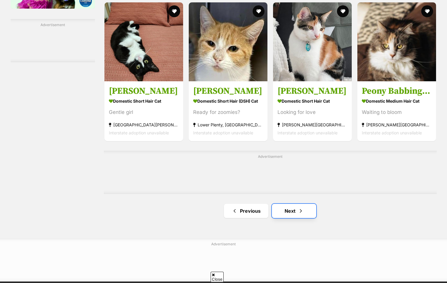
click at [292, 212] on link "Next" at bounding box center [294, 210] width 44 height 14
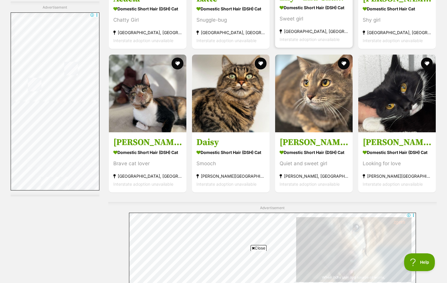
scroll to position [918, 0]
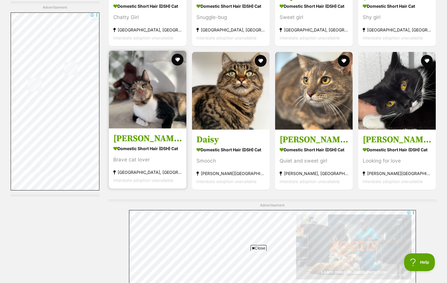
click at [141, 105] on img at bounding box center [148, 90] width 78 height 78
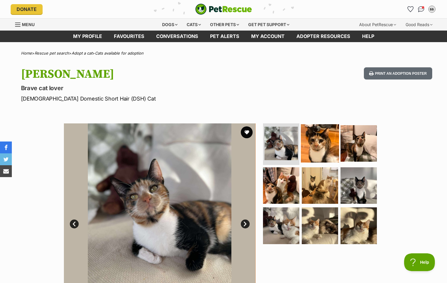
click at [318, 144] on img at bounding box center [320, 143] width 38 height 38
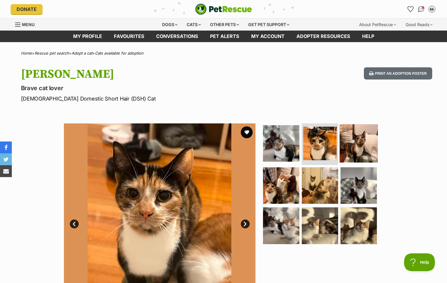
click at [356, 150] on img at bounding box center [359, 143] width 38 height 38
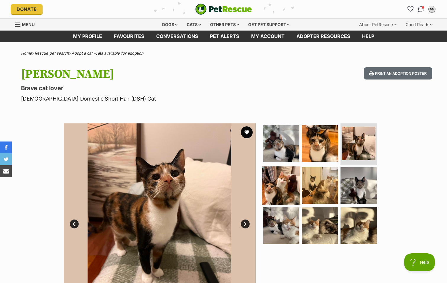
click at [275, 189] on img at bounding box center [281, 185] width 38 height 38
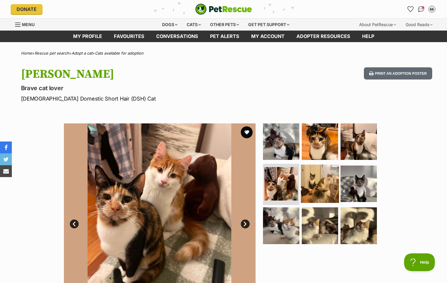
click at [320, 183] on img at bounding box center [320, 183] width 38 height 38
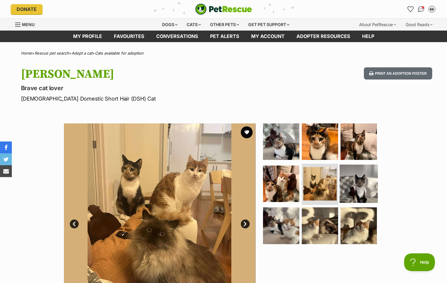
click at [360, 182] on img at bounding box center [359, 183] width 38 height 38
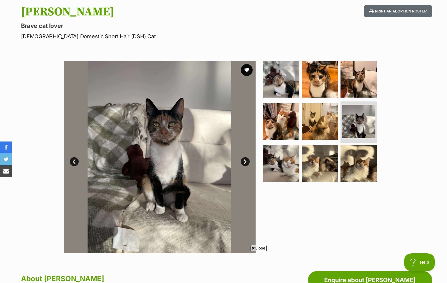
scroll to position [118, 0]
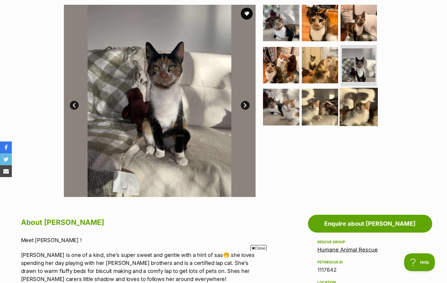
click at [359, 106] on img at bounding box center [359, 107] width 38 height 38
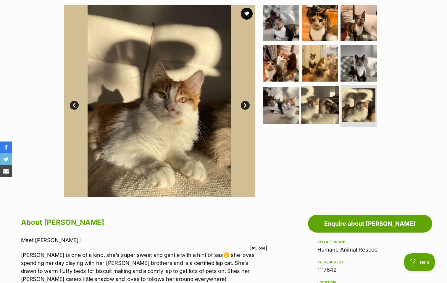
click at [322, 107] on img at bounding box center [320, 105] width 38 height 38
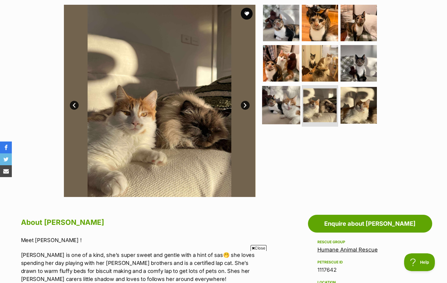
click at [279, 110] on img at bounding box center [281, 105] width 38 height 38
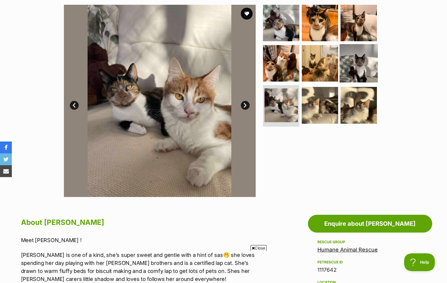
click at [360, 64] on img at bounding box center [359, 63] width 38 height 38
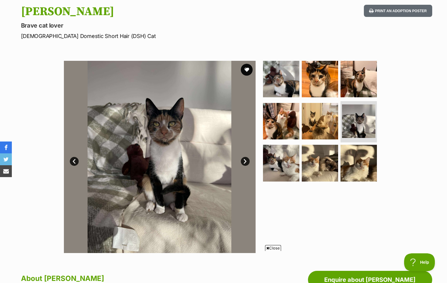
scroll to position [59, 0]
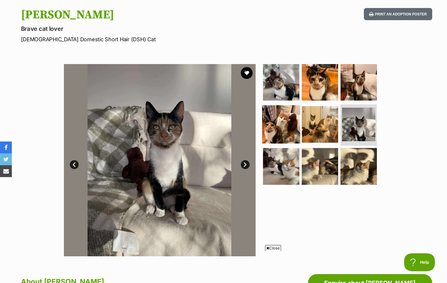
click at [290, 123] on img at bounding box center [281, 124] width 38 height 38
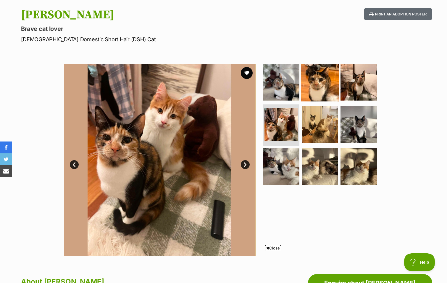
click at [322, 79] on img at bounding box center [320, 82] width 38 height 38
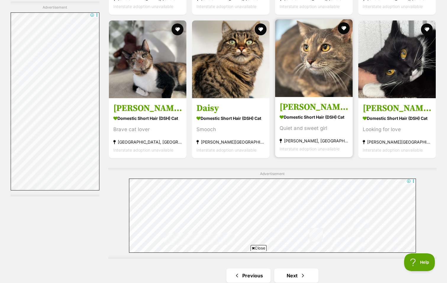
scroll to position [977, 0]
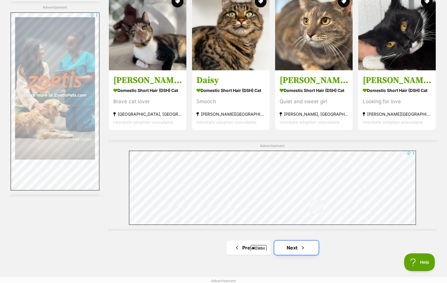
click at [305, 244] on span "Next page" at bounding box center [303, 247] width 6 height 7
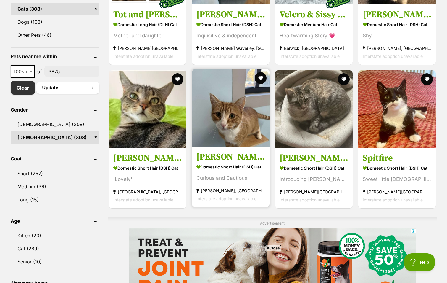
click at [232, 131] on img at bounding box center [231, 108] width 78 height 78
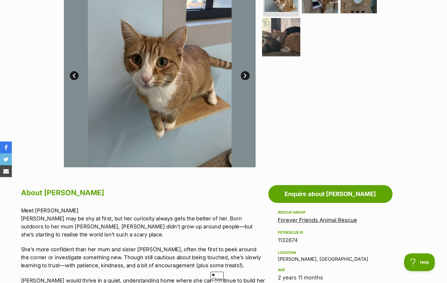
click at [273, 46] on img at bounding box center [281, 37] width 38 height 38
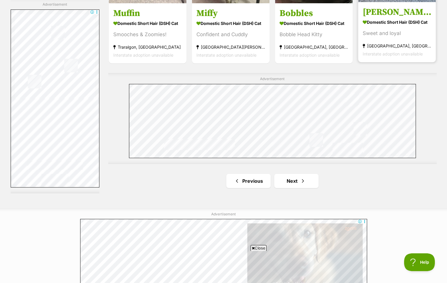
scroll to position [1007, 0]
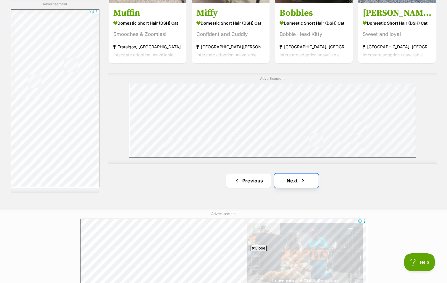
click at [290, 183] on link "Next" at bounding box center [297, 180] width 44 height 14
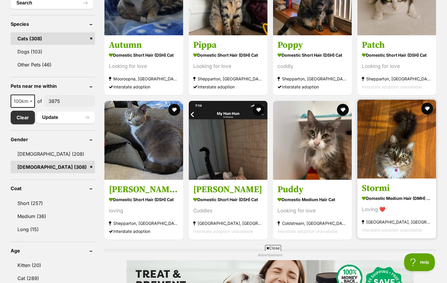
click at [387, 138] on img at bounding box center [397, 139] width 79 height 79
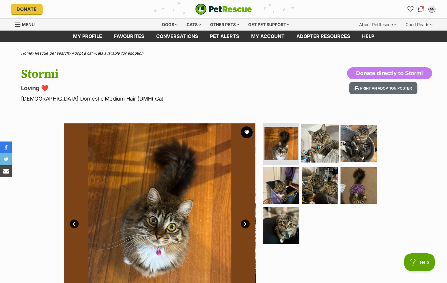
click at [320, 132] on img at bounding box center [320, 143] width 38 height 38
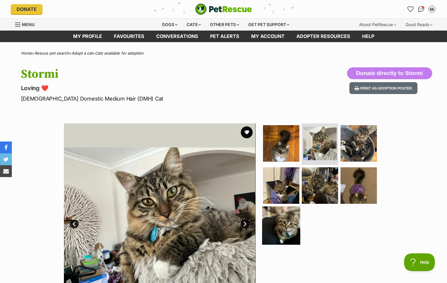
click at [270, 236] on img at bounding box center [281, 225] width 38 height 38
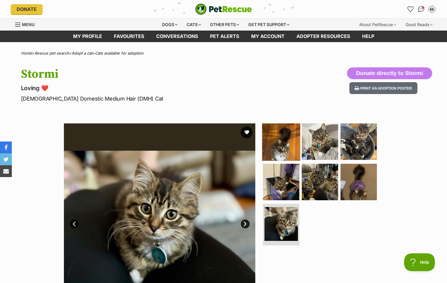
click at [280, 142] on img at bounding box center [281, 141] width 38 height 38
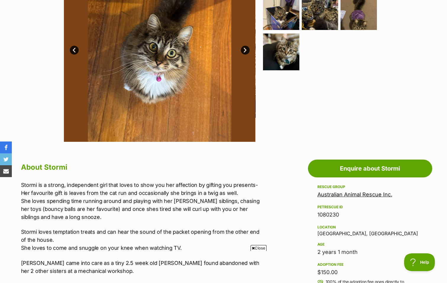
scroll to position [89, 0]
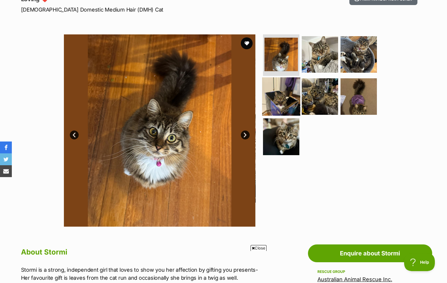
click at [283, 100] on img at bounding box center [281, 96] width 38 height 38
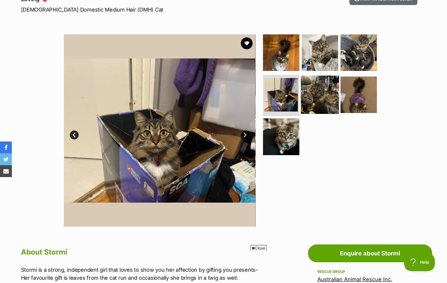
click at [314, 94] on img at bounding box center [320, 94] width 38 height 38
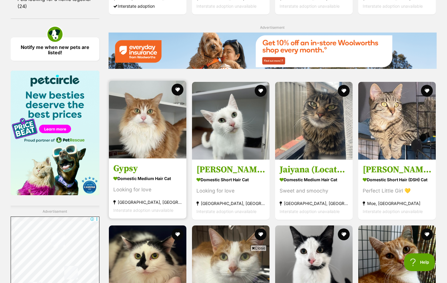
scroll to position [707, 0]
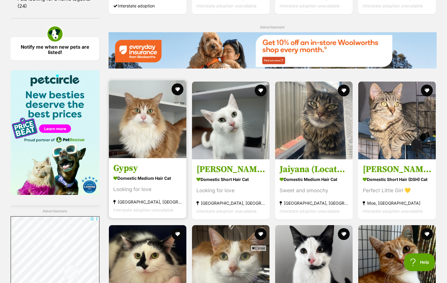
click at [153, 135] on img at bounding box center [148, 119] width 78 height 78
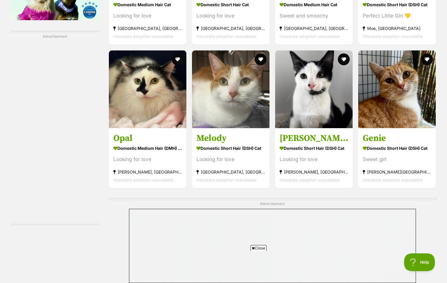
scroll to position [1030, 0]
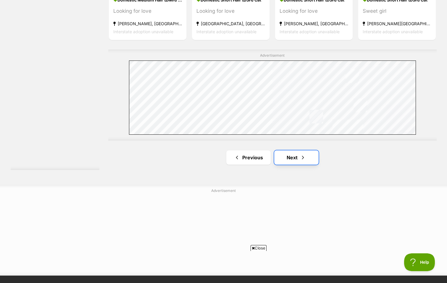
click at [301, 156] on span "Next page" at bounding box center [303, 157] width 6 height 7
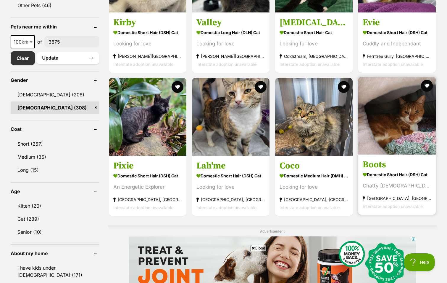
click at [398, 116] on img at bounding box center [398, 116] width 78 height 78
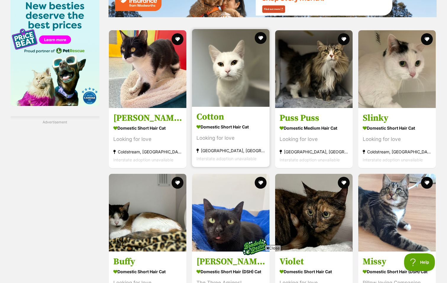
click at [242, 76] on img at bounding box center [231, 68] width 78 height 78
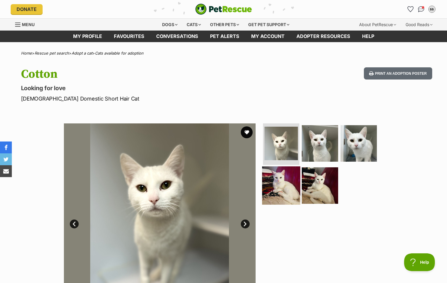
click at [293, 185] on img at bounding box center [281, 185] width 38 height 38
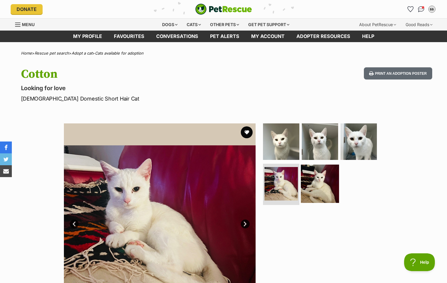
click at [318, 182] on img at bounding box center [320, 183] width 38 height 38
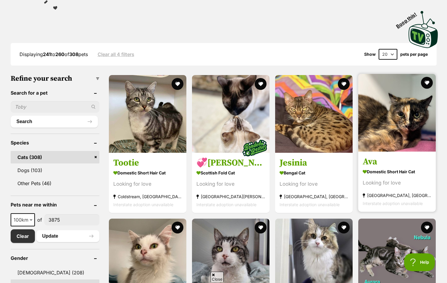
click at [404, 113] on img at bounding box center [398, 113] width 78 height 78
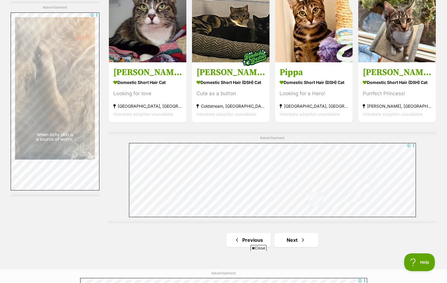
scroll to position [1096, 0]
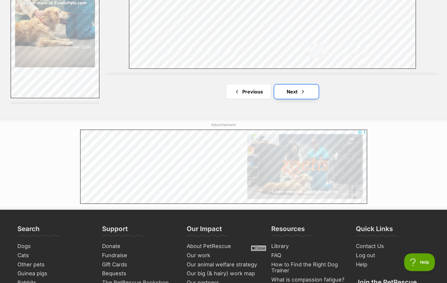
click at [283, 89] on link "Next" at bounding box center [297, 91] width 44 height 14
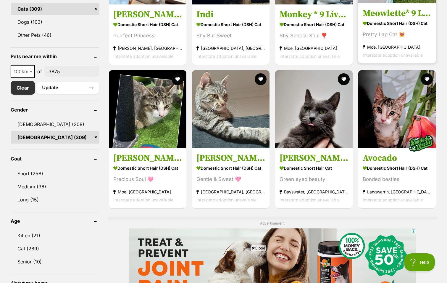
scroll to position [148, 0]
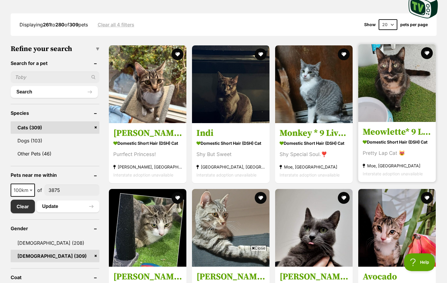
click at [402, 86] on img at bounding box center [398, 83] width 78 height 78
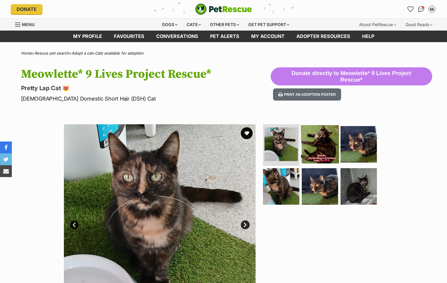
click at [311, 135] on img at bounding box center [320, 144] width 38 height 38
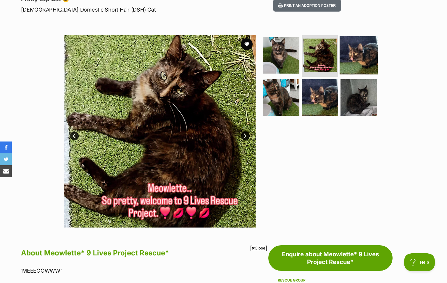
click at [357, 58] on img at bounding box center [359, 55] width 38 height 38
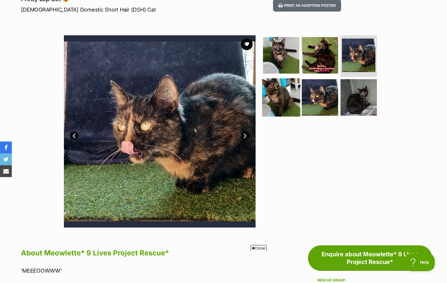
click at [273, 93] on img at bounding box center [281, 97] width 38 height 38
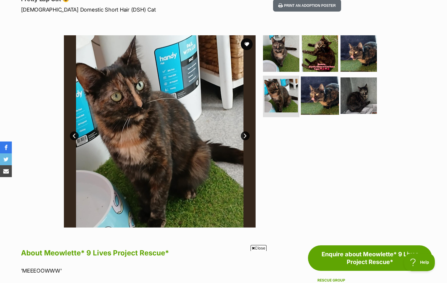
click at [319, 98] on img at bounding box center [320, 95] width 38 height 38
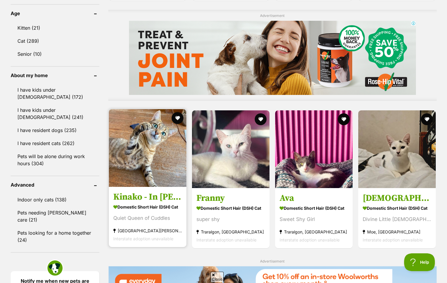
click at [137, 143] on img at bounding box center [148, 148] width 78 height 78
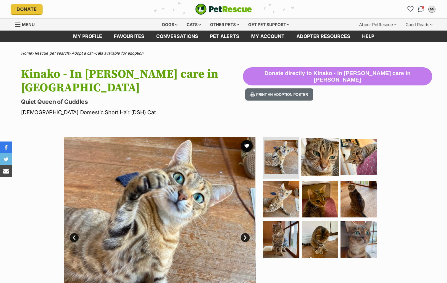
click at [318, 144] on img at bounding box center [320, 157] width 38 height 38
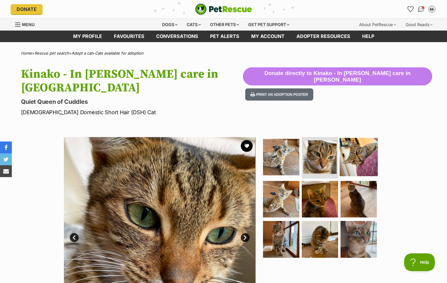
click at [359, 143] on img at bounding box center [359, 157] width 38 height 38
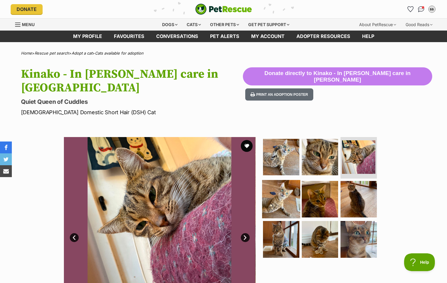
click at [283, 184] on img at bounding box center [281, 198] width 38 height 38
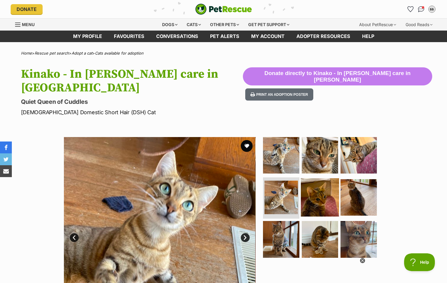
click at [309, 181] on img at bounding box center [320, 197] width 38 height 38
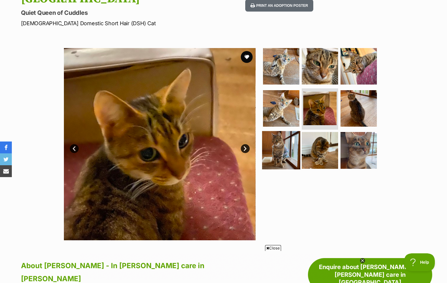
click at [286, 142] on img at bounding box center [281, 150] width 38 height 38
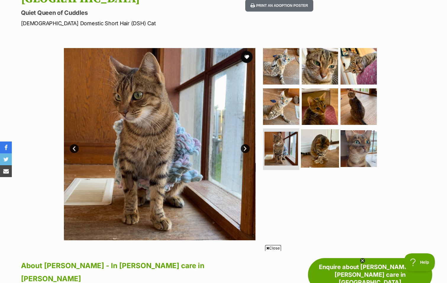
click at [313, 129] on img at bounding box center [320, 148] width 38 height 38
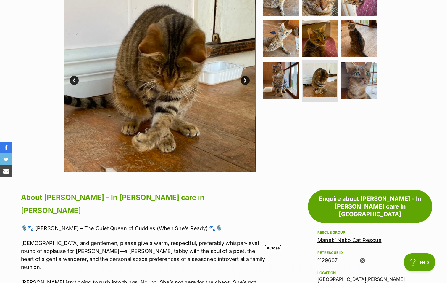
scroll to position [237, 0]
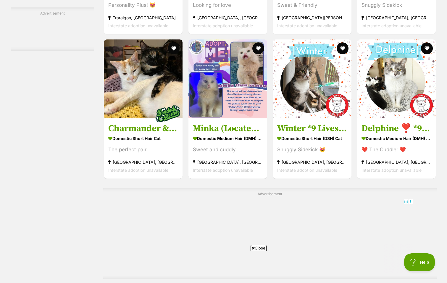
scroll to position [977, 0]
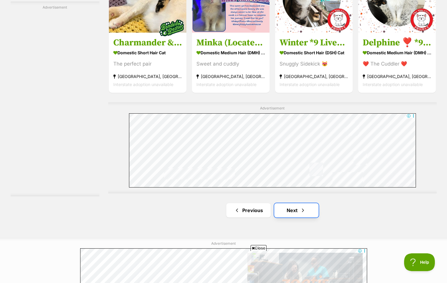
click at [294, 205] on link "Next" at bounding box center [297, 210] width 44 height 14
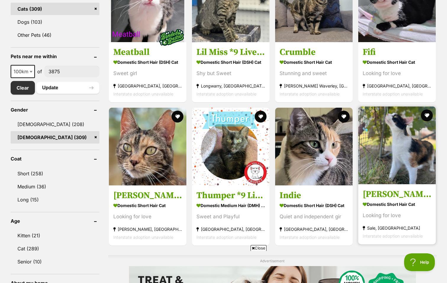
click at [402, 138] on img at bounding box center [398, 145] width 78 height 78
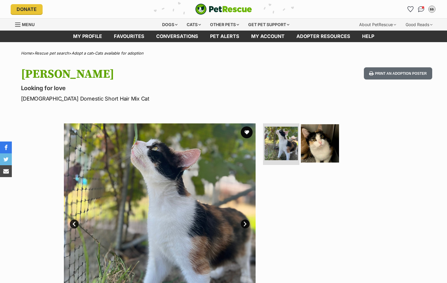
click at [319, 141] on img at bounding box center [320, 143] width 38 height 38
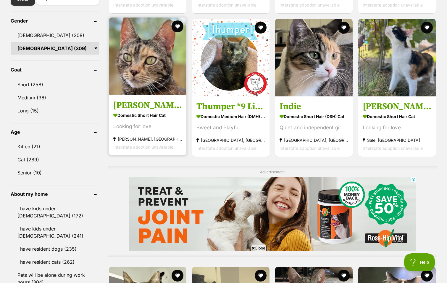
click at [155, 74] on img at bounding box center [148, 56] width 78 height 78
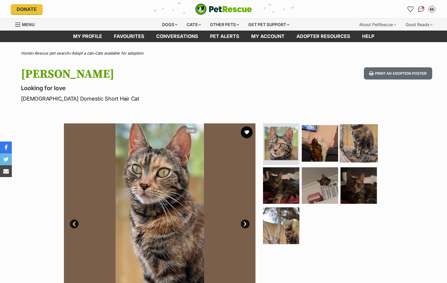
click at [360, 132] on img at bounding box center [359, 143] width 38 height 38
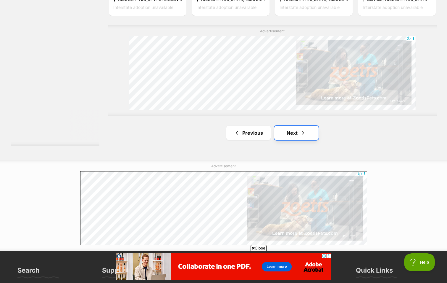
click at [307, 126] on link "Next" at bounding box center [297, 133] width 44 height 14
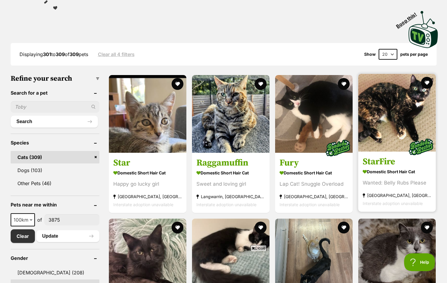
click at [390, 95] on img at bounding box center [398, 113] width 78 height 78
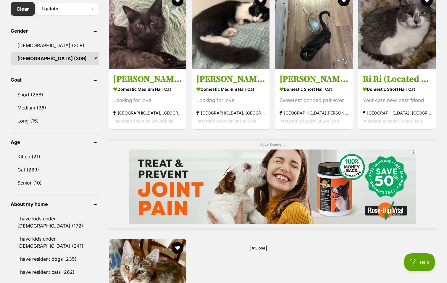
scroll to position [267, 0]
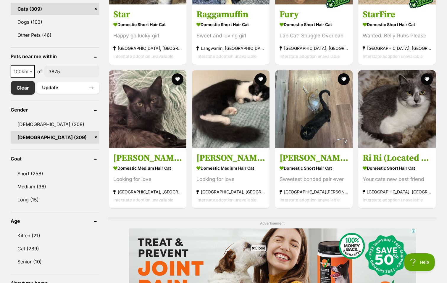
click at [33, 66] on span at bounding box center [32, 71] width 6 height 13
select select "250"
click at [94, 135] on link "Female (309)" at bounding box center [55, 137] width 89 height 12
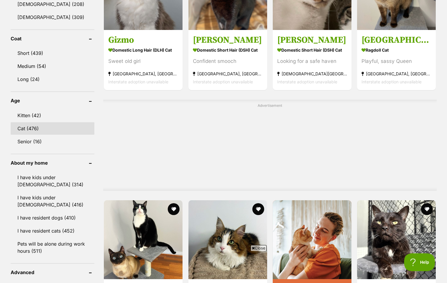
click at [39, 128] on link "Cat (476)" at bounding box center [53, 128] width 84 height 12
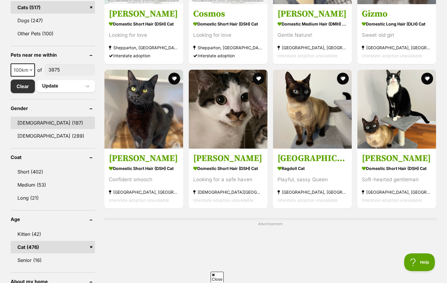
click at [65, 120] on link "[DEMOGRAPHIC_DATA] (187)" at bounding box center [53, 122] width 84 height 12
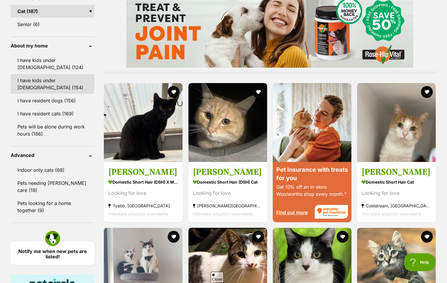
click at [55, 81] on link "I have kids under 12 years old (154)" at bounding box center [53, 84] width 84 height 20
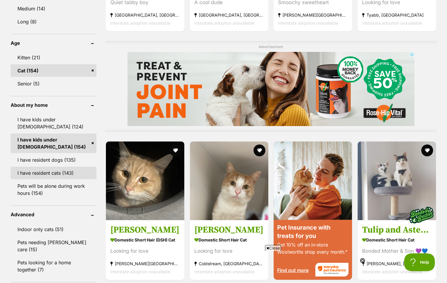
click at [51, 175] on link "I have resident cats (143)" at bounding box center [54, 172] width 86 height 12
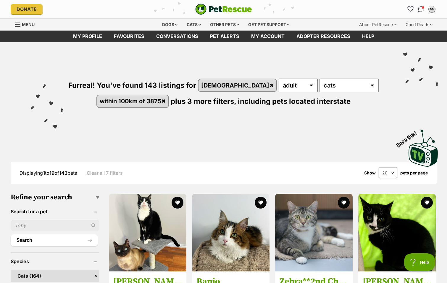
click at [394, 173] on select "20 40 60" at bounding box center [388, 172] width 19 height 11
select select "60"
click at [379, 167] on select "20 40 60" at bounding box center [388, 172] width 19 height 11
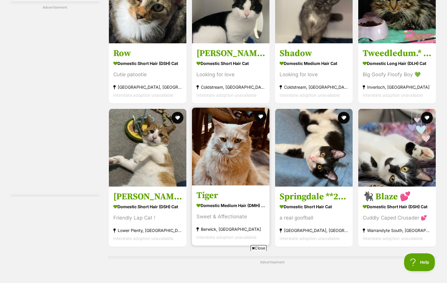
click at [234, 142] on img at bounding box center [231, 146] width 78 height 78
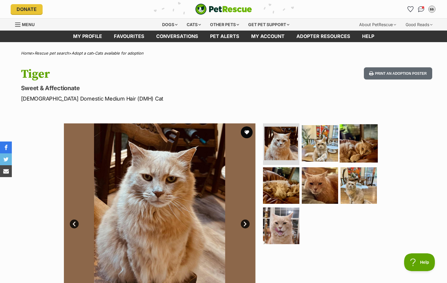
click at [357, 152] on img at bounding box center [359, 143] width 38 height 38
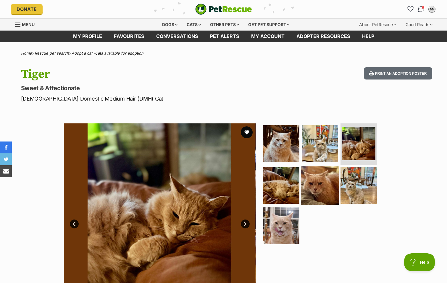
click at [311, 186] on img at bounding box center [320, 185] width 38 height 38
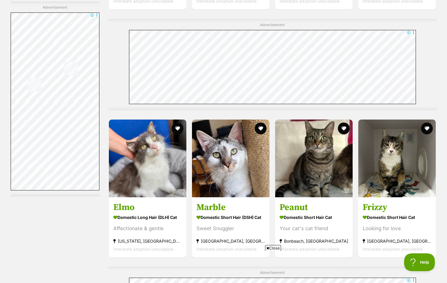
scroll to position [1599, 0]
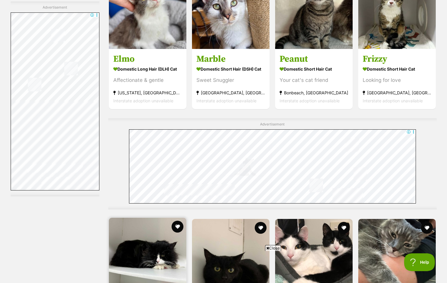
click at [133, 217] on img at bounding box center [148, 256] width 78 height 78
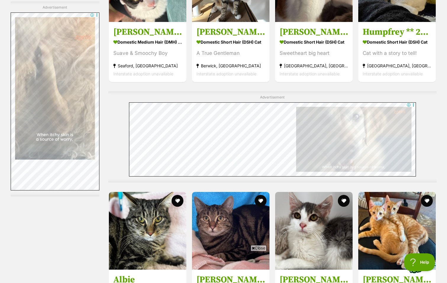
scroll to position [3021, 0]
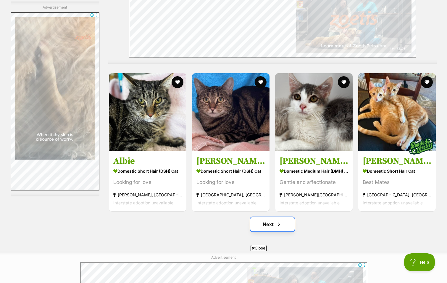
click at [278, 220] on span "Next page" at bounding box center [279, 223] width 6 height 7
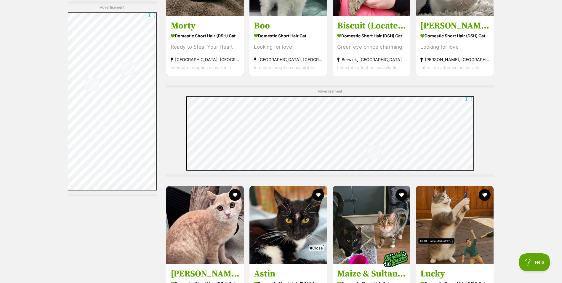
scroll to position [888, 0]
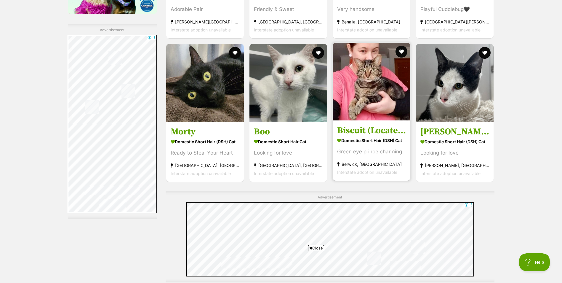
click at [361, 89] on img at bounding box center [372, 82] width 78 height 78
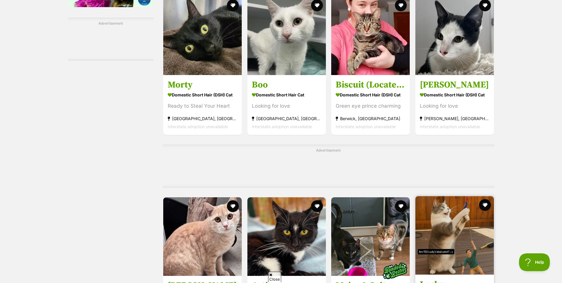
click at [446, 196] on img at bounding box center [454, 235] width 78 height 78
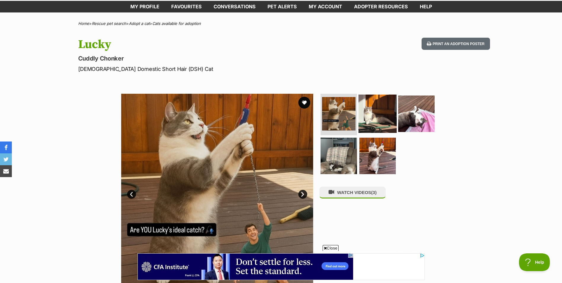
click at [360, 110] on img at bounding box center [377, 113] width 38 height 38
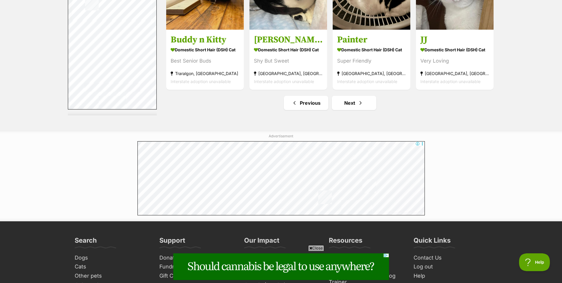
scroll to position [3053, 0]
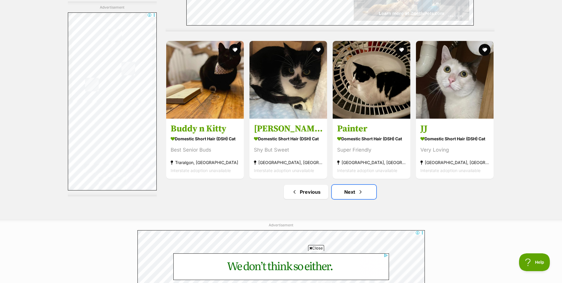
drag, startPoint x: 368, startPoint y: 186, endPoint x: 368, endPoint y: 180, distance: 5.9
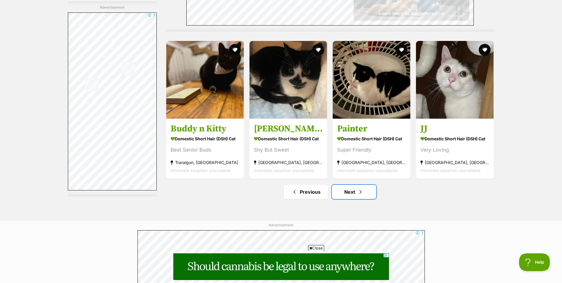
click at [368, 186] on link "Next" at bounding box center [354, 191] width 44 height 14
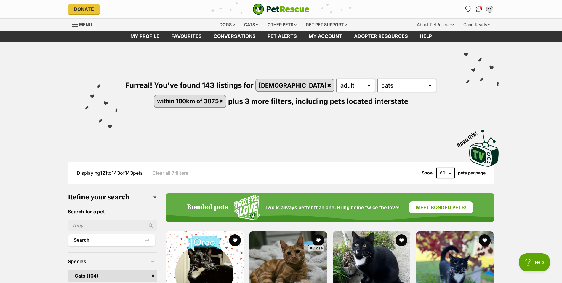
scroll to position [148, 0]
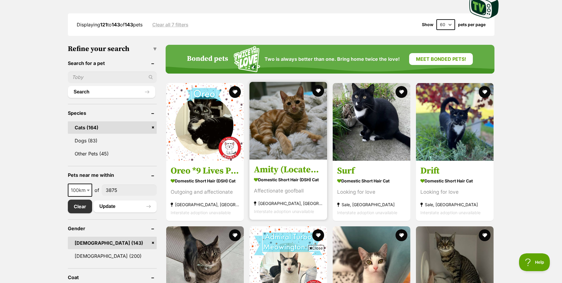
click at [288, 120] on img at bounding box center [288, 121] width 78 height 78
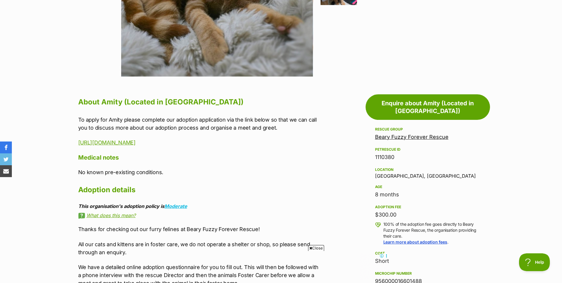
scroll to position [326, 0]
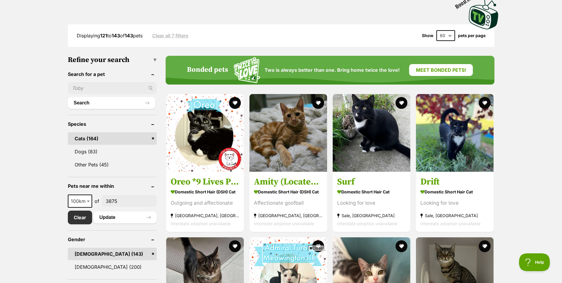
scroll to position [148, 0]
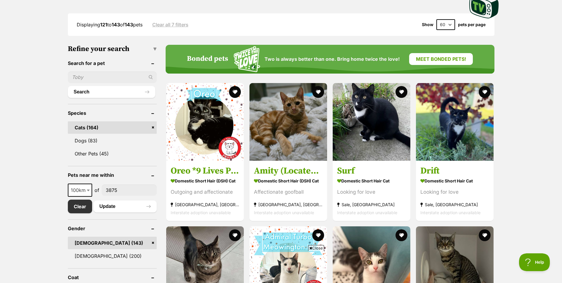
click at [88, 188] on span at bounding box center [89, 189] width 6 height 13
select select "250"
click at [108, 208] on button "Update" at bounding box center [125, 206] width 63 height 12
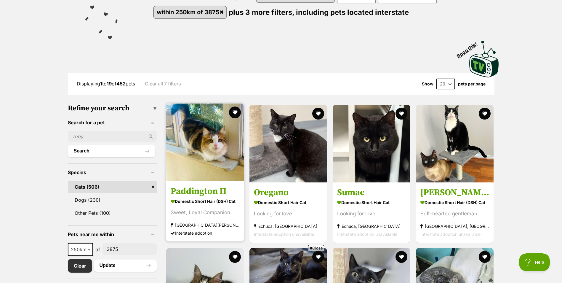
click at [195, 135] on img at bounding box center [205, 142] width 78 height 78
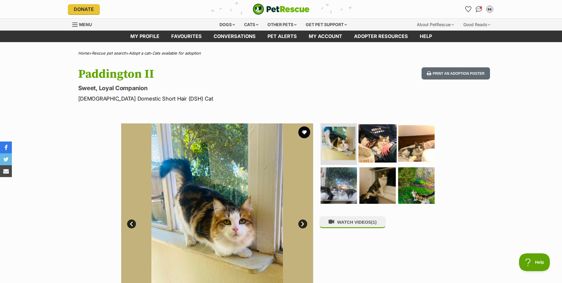
click at [383, 144] on img at bounding box center [377, 143] width 38 height 38
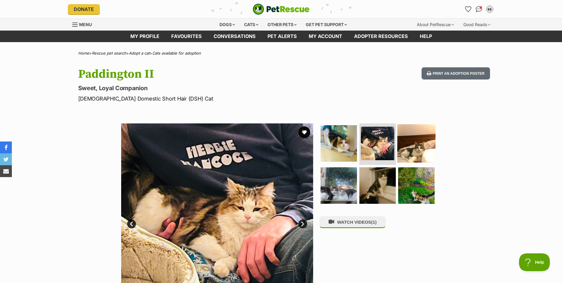
click at [418, 145] on img at bounding box center [416, 143] width 38 height 38
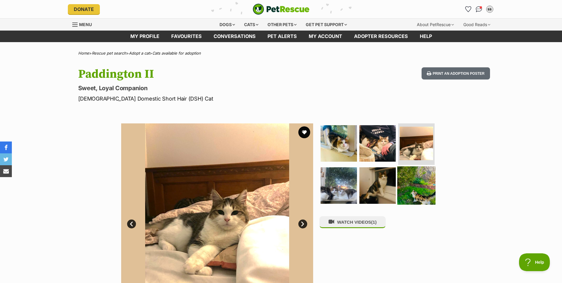
click at [416, 183] on img at bounding box center [416, 185] width 38 height 38
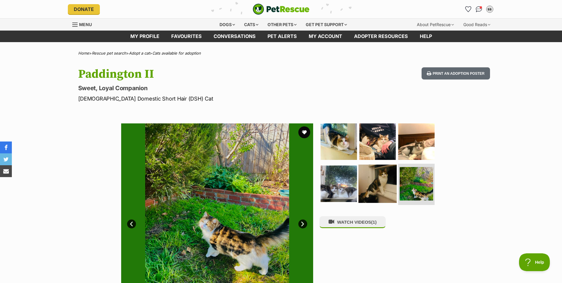
click at [382, 180] on img at bounding box center [377, 183] width 38 height 38
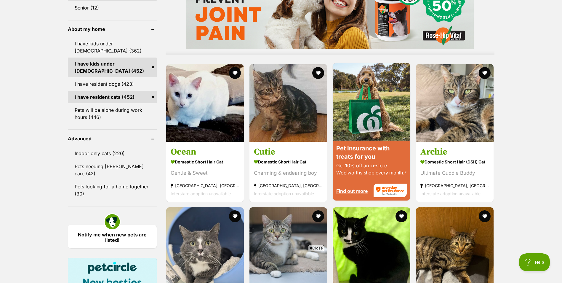
scroll to position [503, 0]
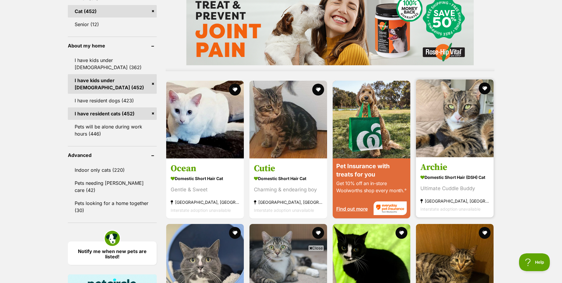
click at [452, 115] on img at bounding box center [455, 118] width 78 height 78
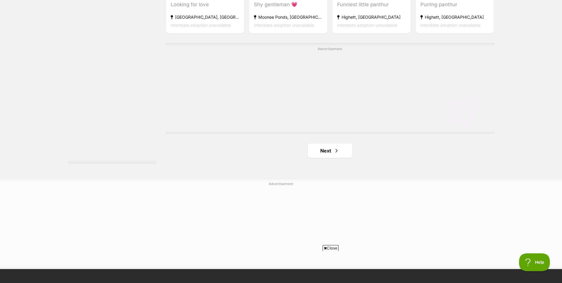
scroll to position [0, 0]
click at [330, 156] on link "Next" at bounding box center [330, 150] width 44 height 14
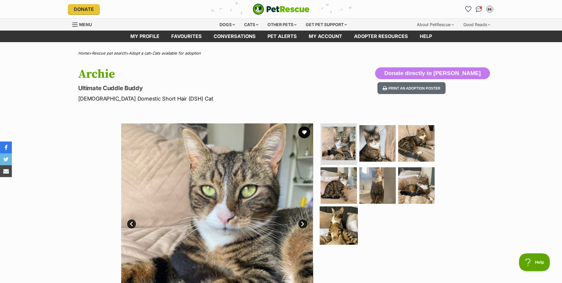
click at [341, 225] on img at bounding box center [339, 225] width 38 height 38
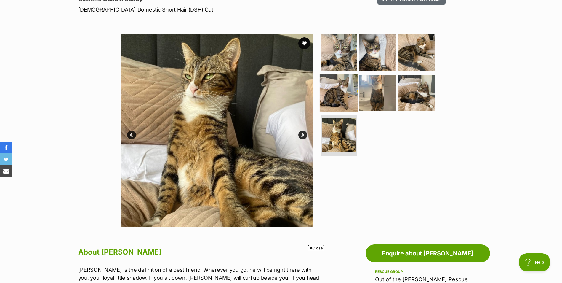
click at [338, 94] on img at bounding box center [339, 92] width 38 height 38
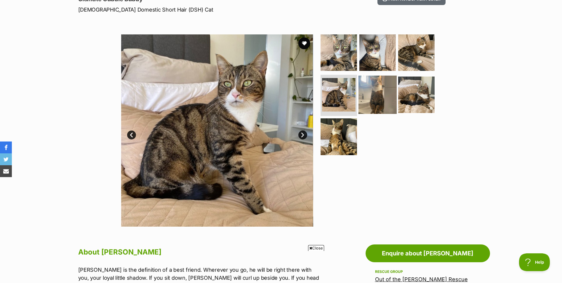
click at [379, 94] on img at bounding box center [377, 94] width 38 height 38
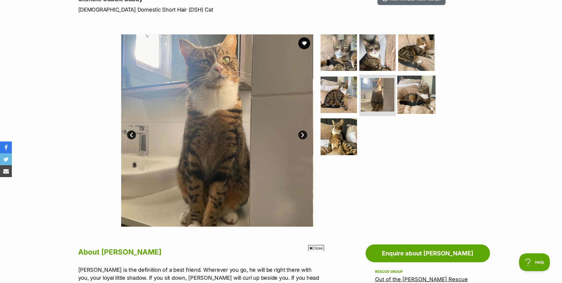
click at [415, 91] on img at bounding box center [416, 94] width 38 height 38
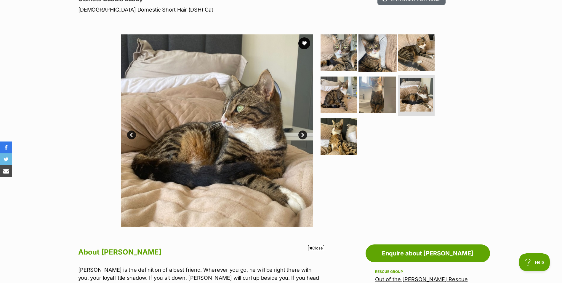
click at [370, 54] on img at bounding box center [377, 52] width 38 height 38
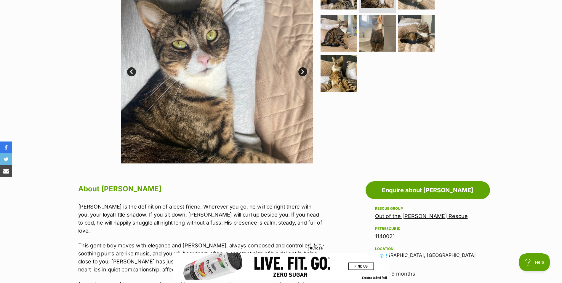
scroll to position [89, 0]
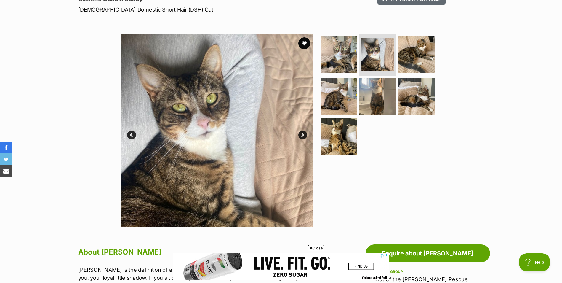
click at [304, 133] on link "Next" at bounding box center [302, 134] width 9 height 9
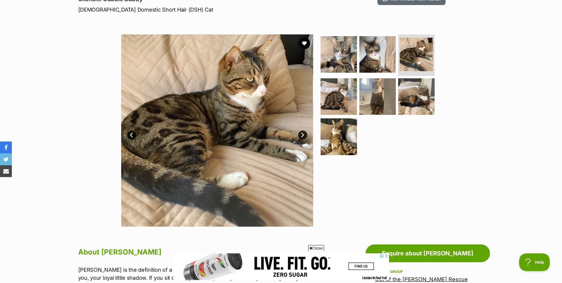
click at [304, 133] on link "Next" at bounding box center [302, 134] width 9 height 9
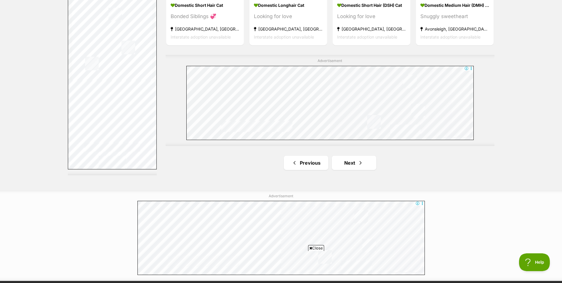
scroll to position [1036, 0]
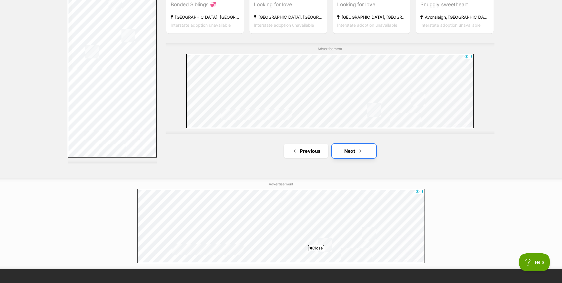
click at [359, 154] on span "Next page" at bounding box center [360, 150] width 6 height 7
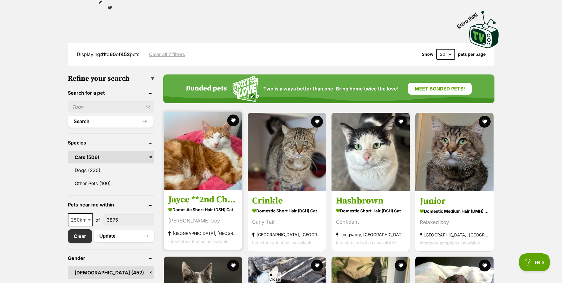
click at [203, 156] on img at bounding box center [203, 150] width 78 height 78
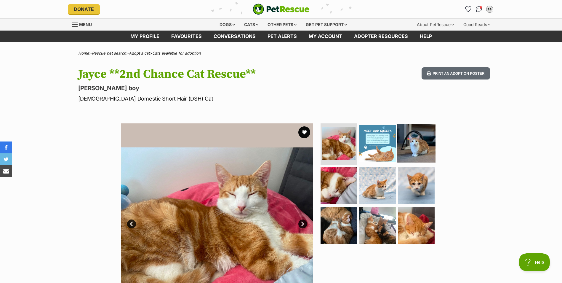
click at [411, 140] on img at bounding box center [416, 143] width 38 height 38
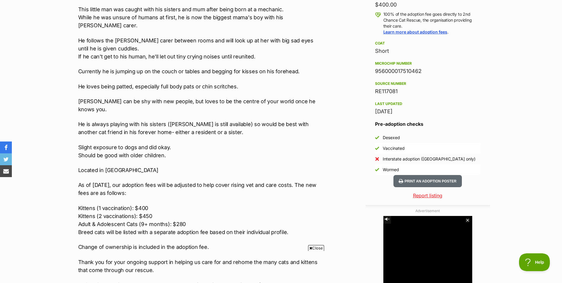
scroll to position [474, 0]
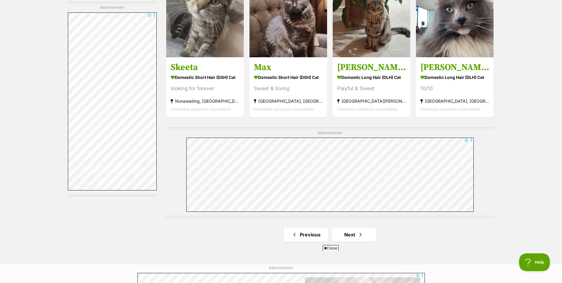
scroll to position [1066, 0]
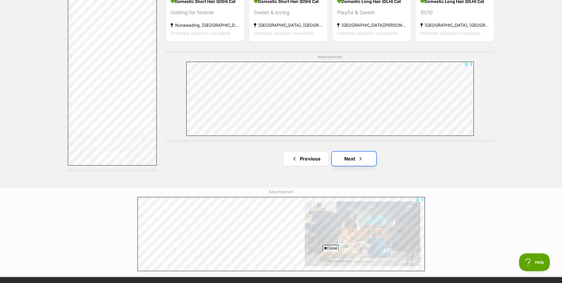
click at [361, 155] on span "Next page" at bounding box center [360, 158] width 6 height 7
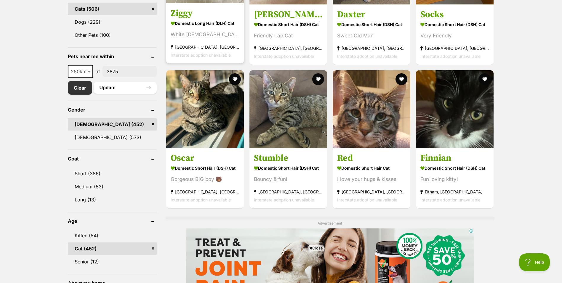
scroll to position [178, 0]
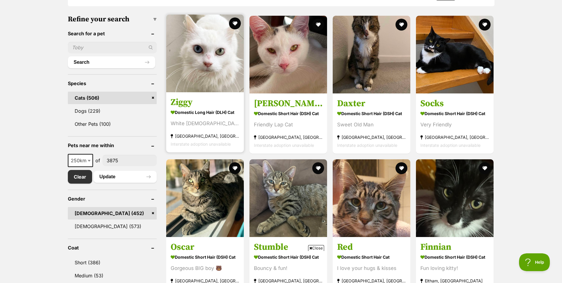
click at [209, 60] on img at bounding box center [205, 54] width 78 height 78
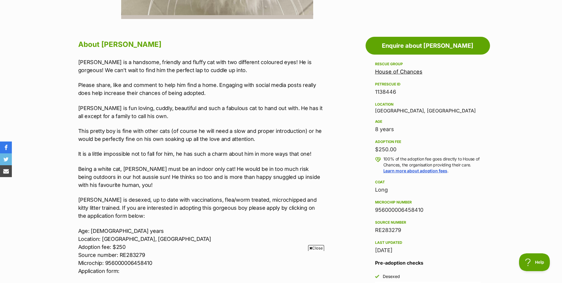
scroll to position [326, 0]
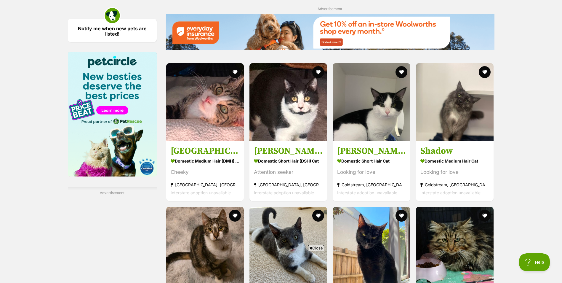
scroll to position [740, 0]
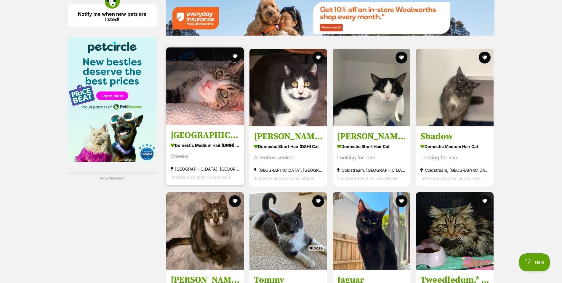
click at [208, 102] on img at bounding box center [205, 86] width 78 height 78
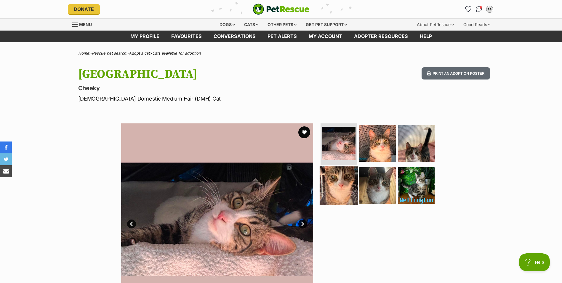
click at [338, 189] on img at bounding box center [339, 185] width 38 height 38
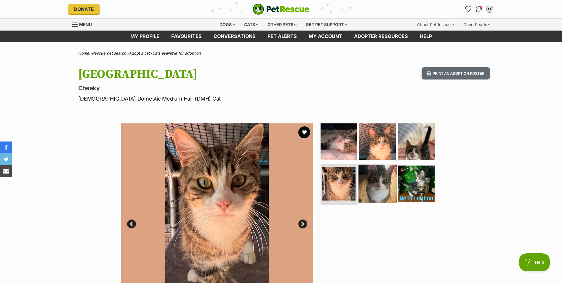
click at [377, 187] on img at bounding box center [377, 183] width 38 height 38
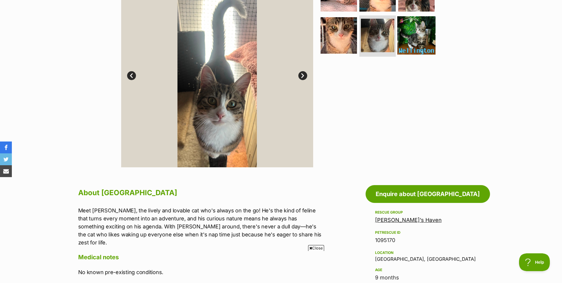
click at [419, 33] on img at bounding box center [416, 35] width 38 height 38
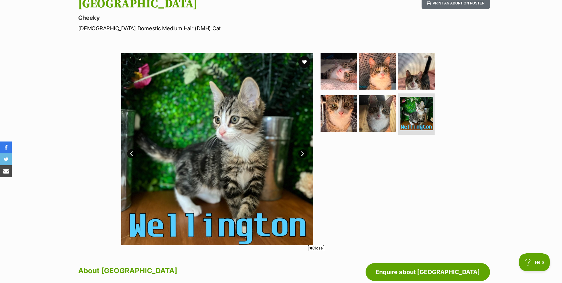
scroll to position [59, 0]
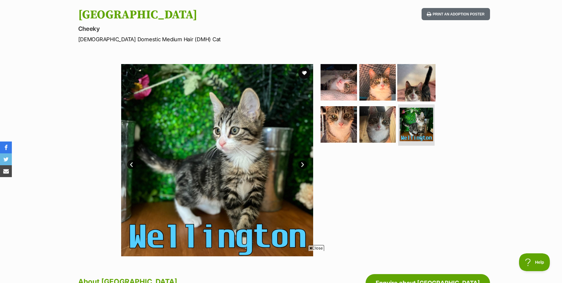
click at [415, 91] on img at bounding box center [416, 82] width 38 height 38
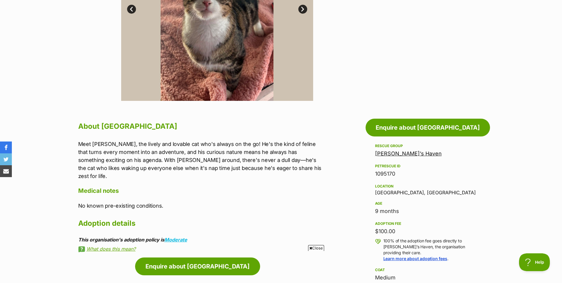
scroll to position [237, 0]
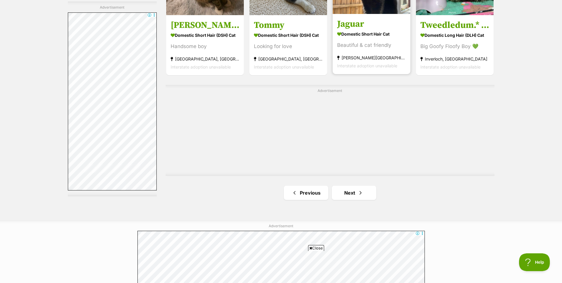
scroll to position [1096, 0]
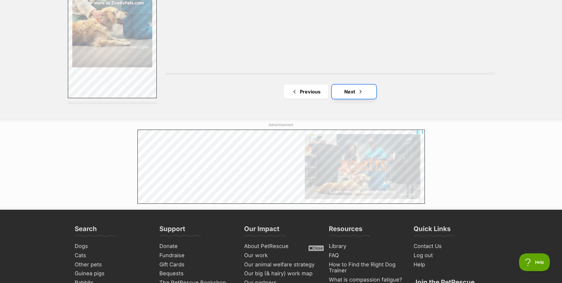
click at [346, 91] on link "Next" at bounding box center [354, 91] width 44 height 14
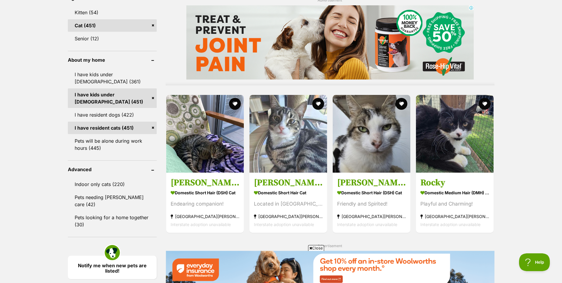
scroll to position [503, 0]
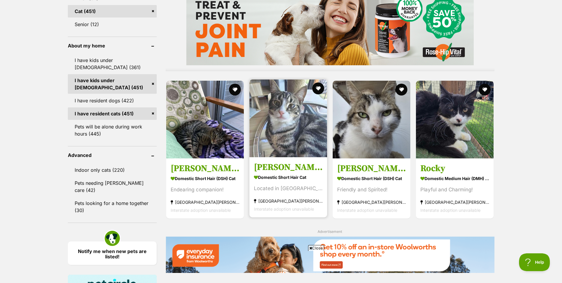
click at [273, 115] on img at bounding box center [288, 118] width 78 height 78
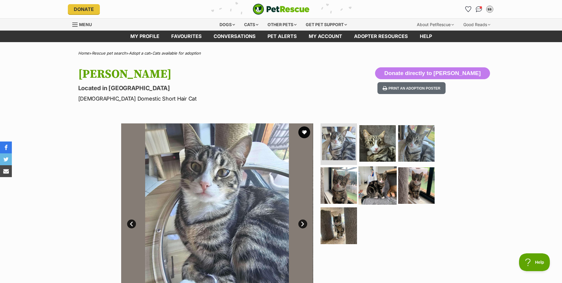
click at [371, 191] on img at bounding box center [377, 185] width 38 height 38
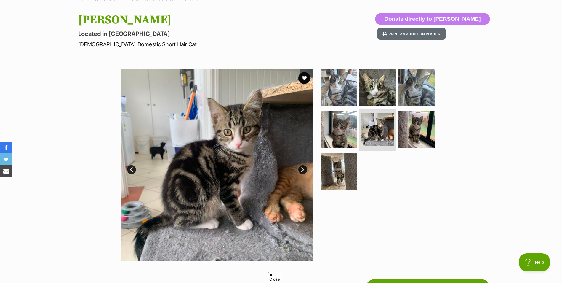
scroll to position [59, 0]
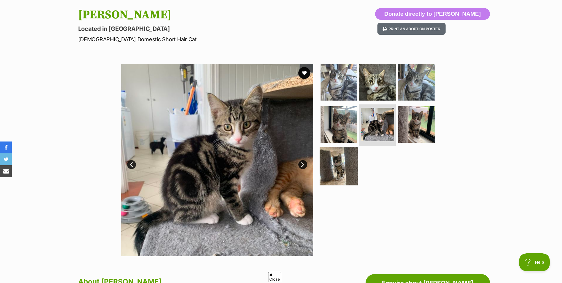
click at [344, 172] on img at bounding box center [339, 166] width 38 height 38
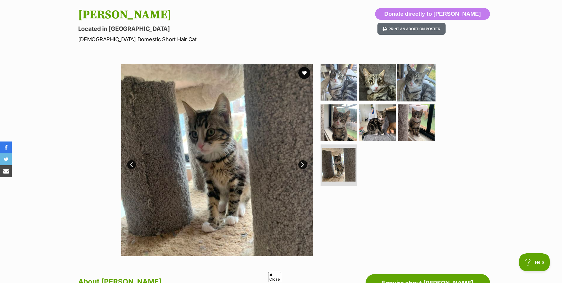
scroll to position [0, 0]
drag, startPoint x: 381, startPoint y: 87, endPoint x: 377, endPoint y: 88, distance: 4.2
click at [381, 87] on img at bounding box center [377, 82] width 38 height 38
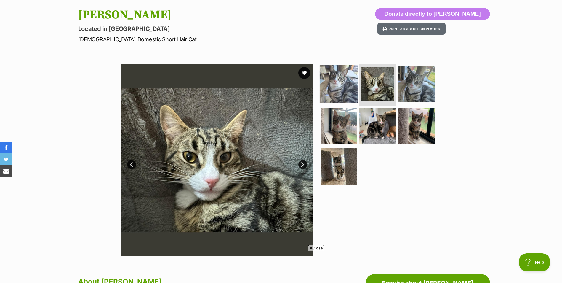
click at [340, 86] on img at bounding box center [339, 84] width 38 height 38
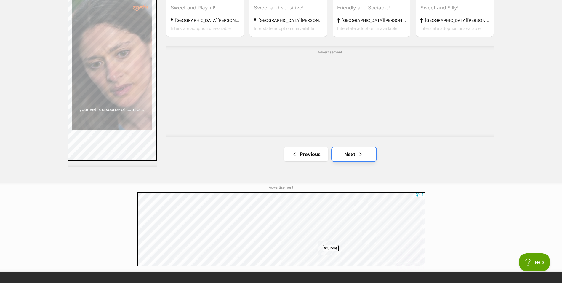
click at [345, 151] on link "Next" at bounding box center [354, 154] width 44 height 14
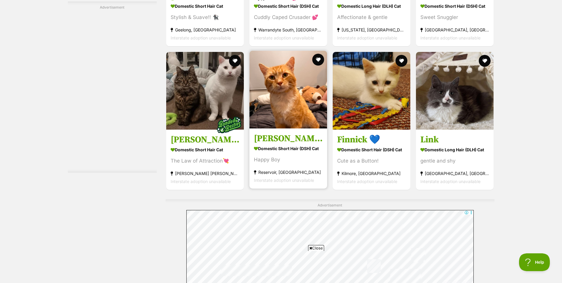
click at [295, 92] on img at bounding box center [288, 90] width 78 height 78
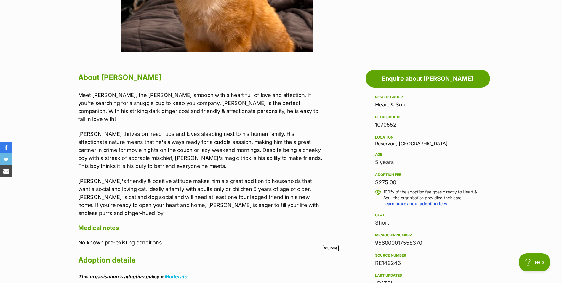
scroll to position [267, 0]
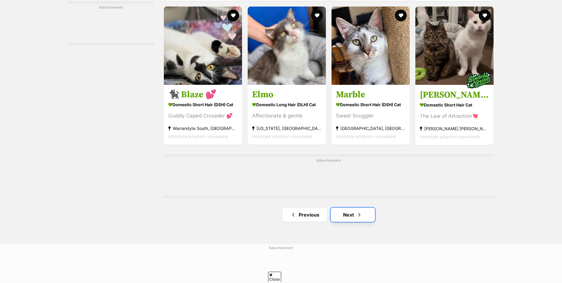
click at [353, 222] on link "Next" at bounding box center [352, 214] width 44 height 14
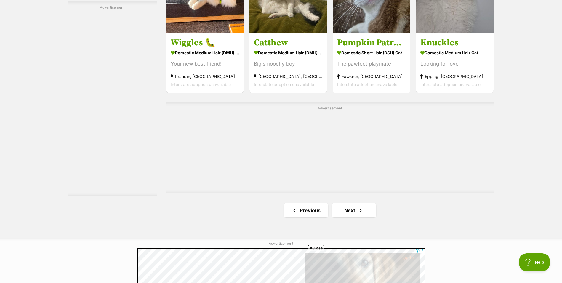
scroll to position [1125, 0]
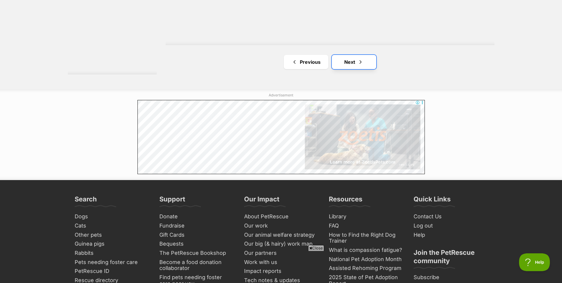
click at [344, 65] on link "Next" at bounding box center [354, 62] width 44 height 14
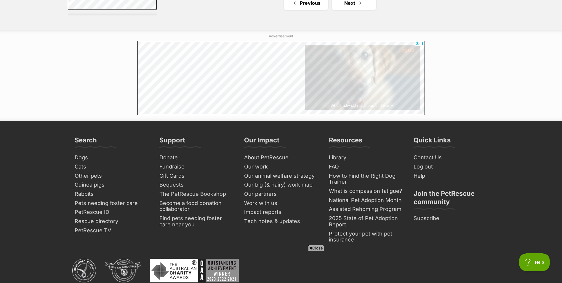
scroll to position [1185, 0]
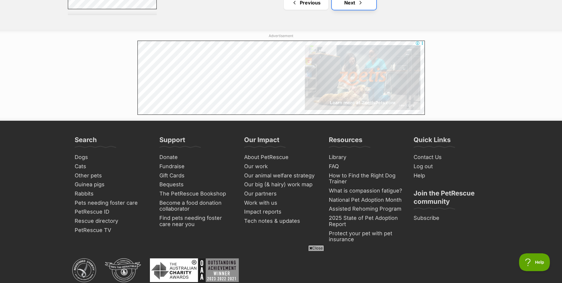
click at [349, 10] on link "Next" at bounding box center [354, 3] width 44 height 14
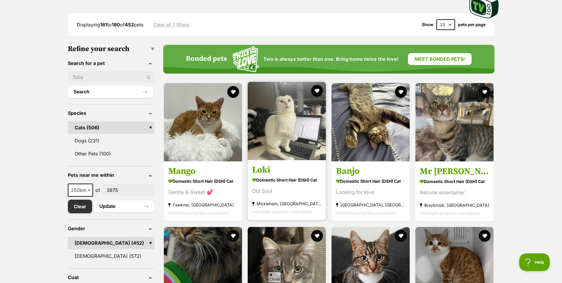
click at [285, 120] on img at bounding box center [287, 121] width 78 height 78
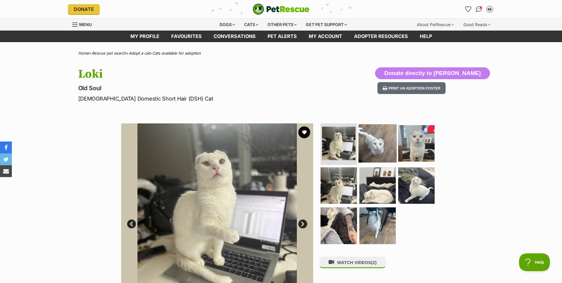
click at [380, 148] on img at bounding box center [377, 143] width 38 height 38
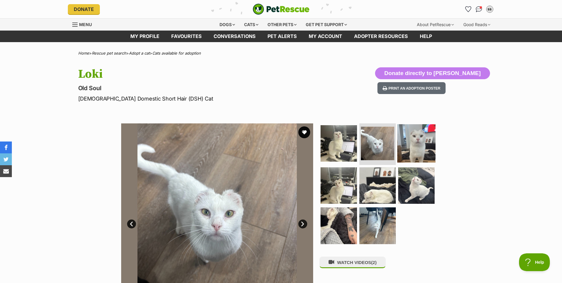
click at [419, 145] on img at bounding box center [416, 143] width 38 height 38
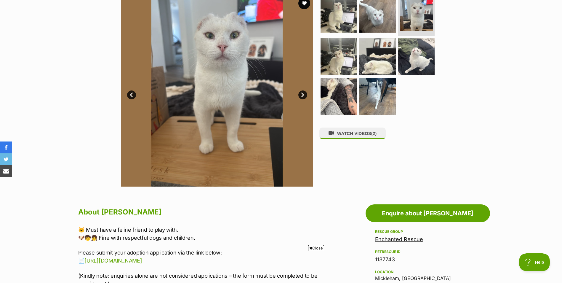
scroll to position [118, 0]
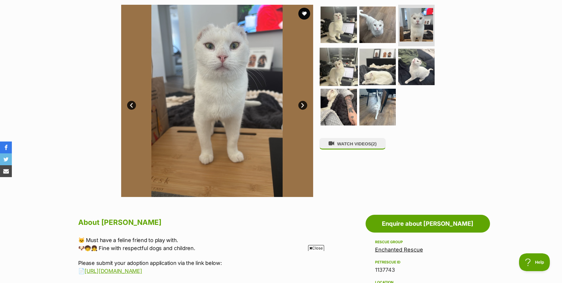
click at [338, 71] on img at bounding box center [339, 66] width 38 height 38
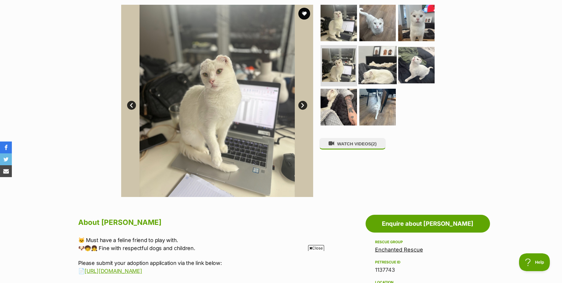
click at [387, 64] on img at bounding box center [377, 65] width 38 height 38
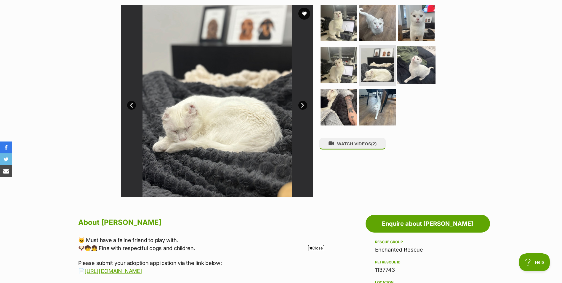
click at [419, 60] on img at bounding box center [416, 65] width 38 height 38
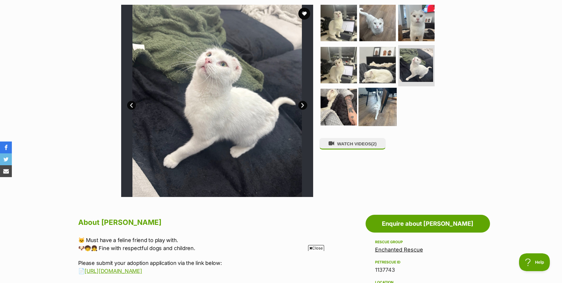
click at [370, 103] on img at bounding box center [377, 107] width 38 height 38
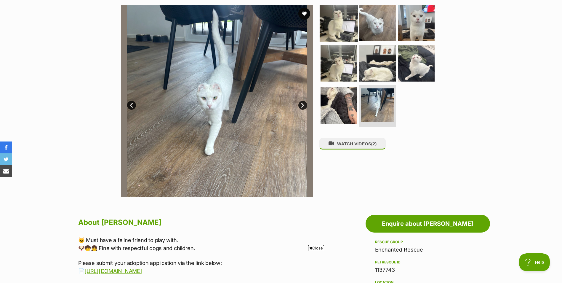
click at [331, 32] on img at bounding box center [339, 23] width 38 height 38
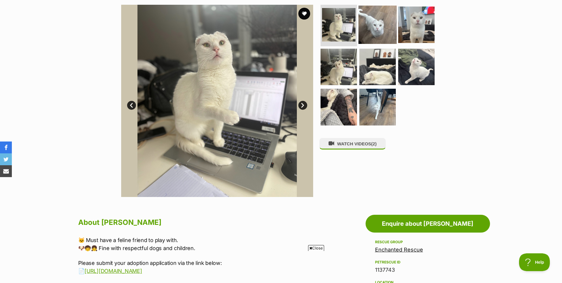
click at [370, 17] on img at bounding box center [377, 25] width 38 height 38
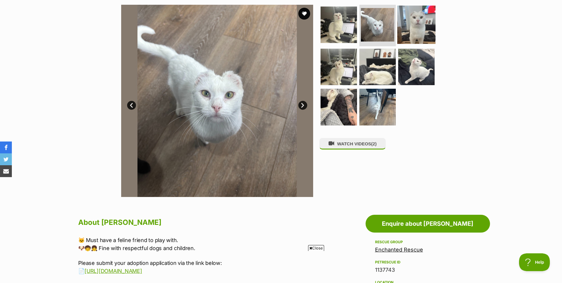
click at [416, 23] on img at bounding box center [416, 25] width 38 height 38
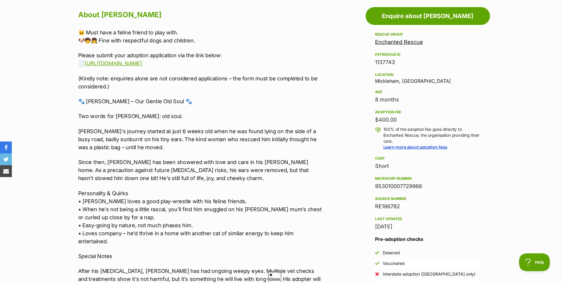
scroll to position [0, 0]
